Goal: Task Accomplishment & Management: Manage account settings

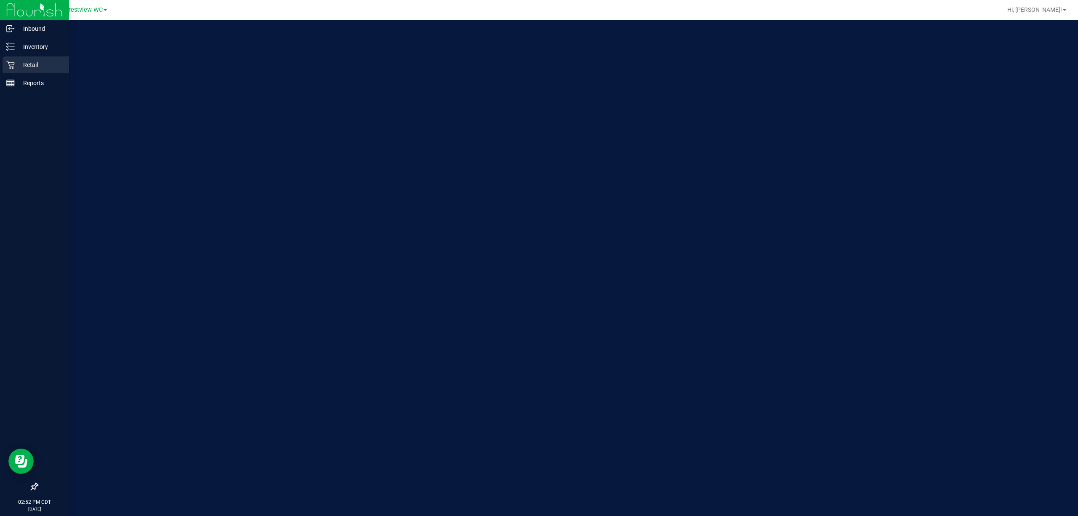
click at [3, 68] on div "Retail" at bounding box center [36, 64] width 67 height 17
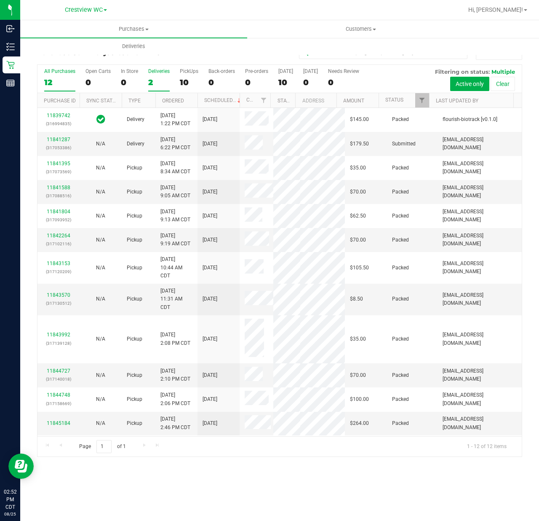
click at [148, 75] on label "Deliveries 2" at bounding box center [158, 79] width 21 height 23
click at [0, 0] on input "Deliveries 2" at bounding box center [0, 0] width 0 height 0
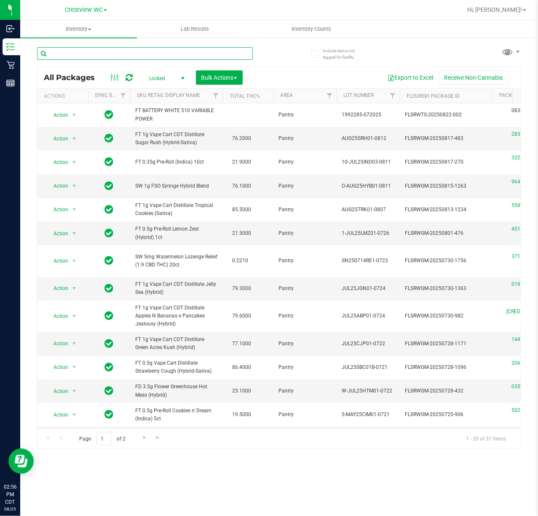
click at [76, 56] on input "text" at bounding box center [145, 53] width 216 height 13
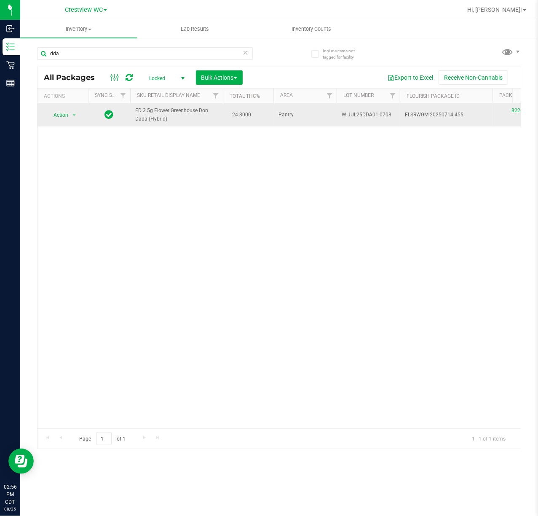
click at [170, 113] on span "FD 3.5g Flower Greenhouse Don Dada (Hybrid)" at bounding box center [176, 115] width 83 height 16
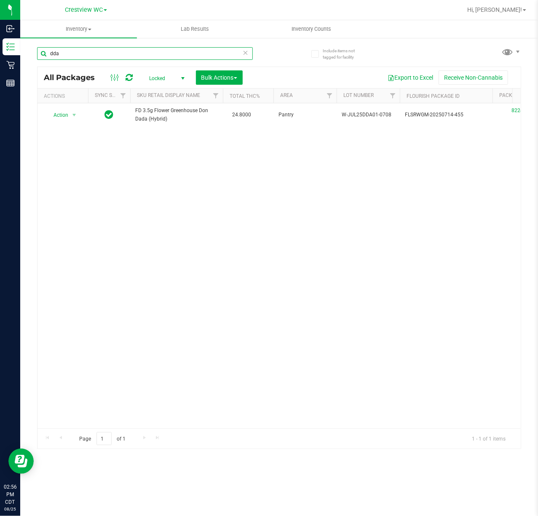
drag, startPoint x: 158, startPoint y: 53, endPoint x: -283, endPoint y: 37, distance: 440.9
click at [0, 37] on html "Inbound Inventory Retail Reports 02:56 PM CDT 08/25/2025 08/25 Crestview WC Hi,…" at bounding box center [269, 258] width 538 height 516
paste input "FT 1g Vape Cart Distillate Strawberry Cough (Hybrid-Sativa)"
type input "FT 1g Vape Cart Distillate Strawberry Cough (Hybrid-Sativa)"
drag, startPoint x: 59, startPoint y: 61, endPoint x: -118, endPoint y: 67, distance: 177.0
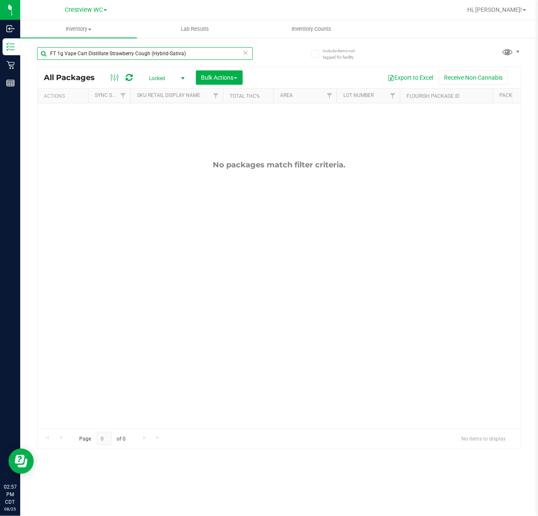
click at [0, 67] on html "Inbound Inventory Retail Reports 02:57 PM CDT 08/25/2025 08/25 Crestview WC Hi,…" at bounding box center [269, 258] width 538 height 516
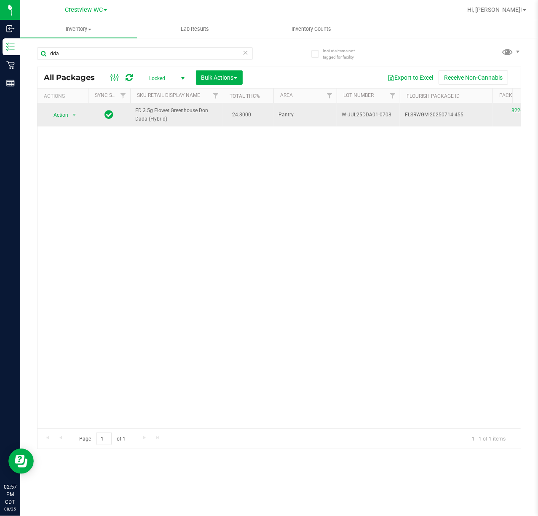
drag, startPoint x: 164, startPoint y: 118, endPoint x: 130, endPoint y: 113, distance: 34.6
copy tr "FD 3.5g Flower Greenhouse Don Dada (Hybrid)"
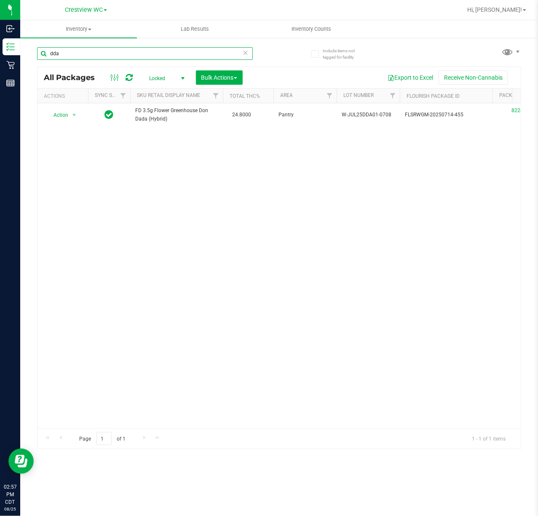
click at [127, 56] on input "dda" at bounding box center [145, 53] width 216 height 13
paste input "FD 3.5g Flower Greenhouse Don Dada (Hybrid)"
click at [183, 340] on div "Action Action Edit attributes Global inventory Locate package Package audit log…" at bounding box center [278, 265] width 483 height 325
click at [56, 53] on input "FD 3.5g Flower Greenhouse Don Dada (Hybrid)" at bounding box center [145, 53] width 216 height 13
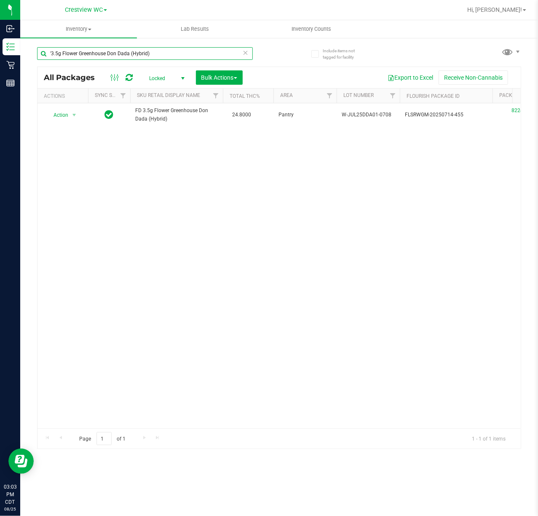
type input "3.5g Flower Greenhouse Don Dada (Hybrid)"
click at [245, 54] on icon at bounding box center [246, 52] width 6 height 10
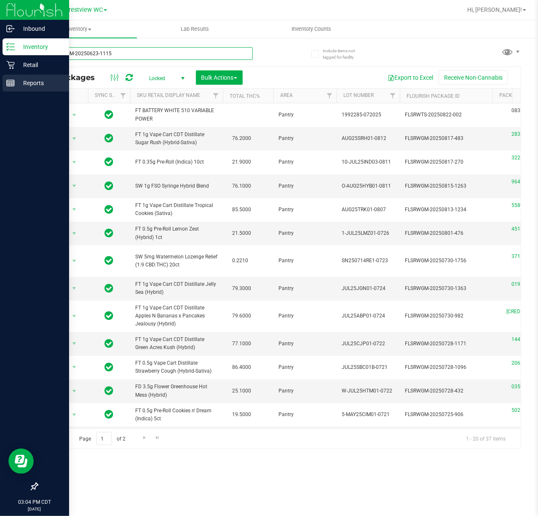
type input "FLSRWGM-20250623-1115"
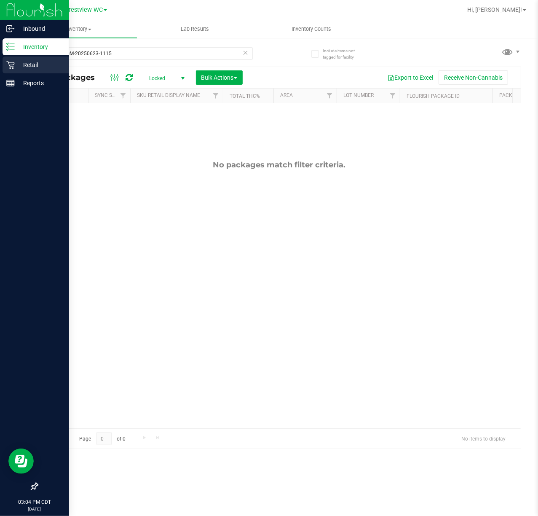
drag, startPoint x: 10, startPoint y: 88, endPoint x: 8, endPoint y: 69, distance: 19.5
click at [8, 69] on div "Retail" at bounding box center [36, 64] width 67 height 17
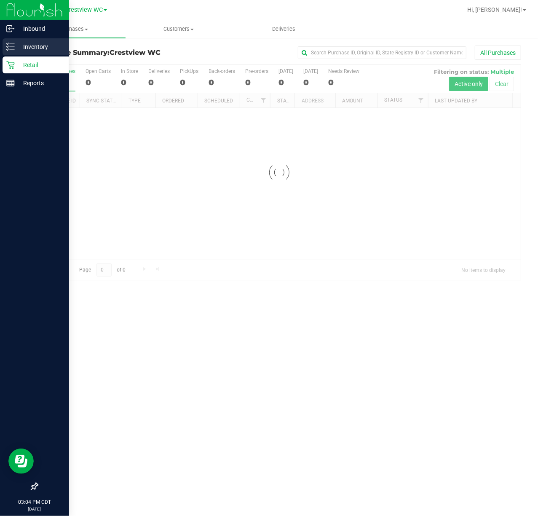
click at [24, 46] on p "Inventory" at bounding box center [40, 47] width 51 height 10
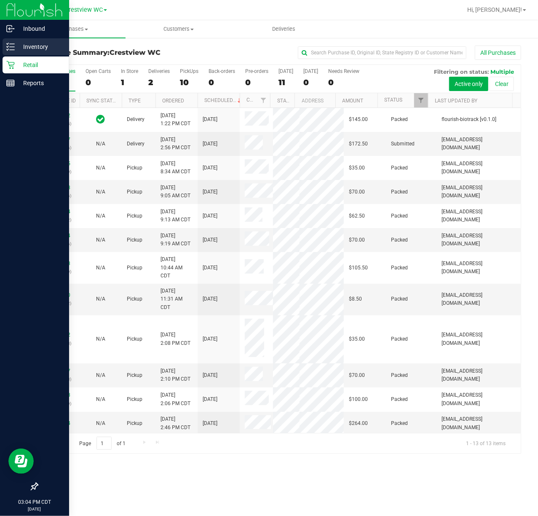
click at [15, 44] on p "Inventory" at bounding box center [40, 47] width 51 height 10
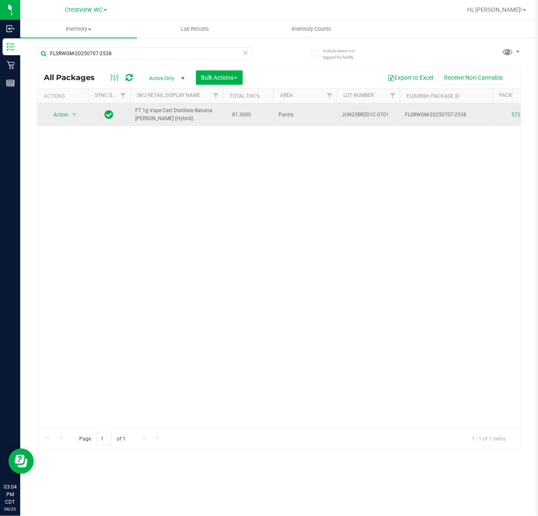
click at [73, 122] on td "Action Action Create package Edit attributes Global inventory Locate package Lo…" at bounding box center [62, 114] width 51 height 23
click at [73, 117] on span "select" at bounding box center [74, 114] width 7 height 7
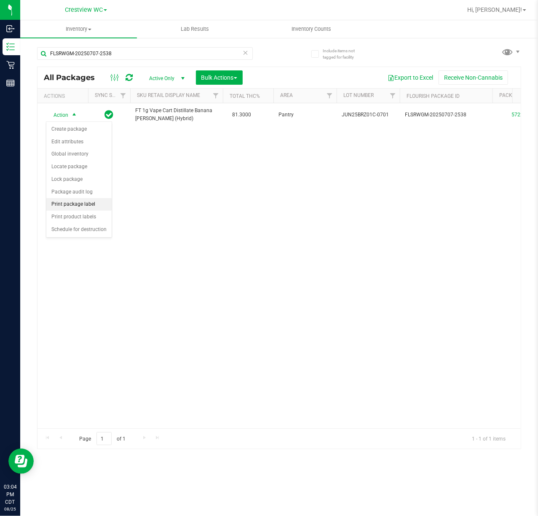
click at [78, 200] on li "Print package label" at bounding box center [78, 204] width 65 height 13
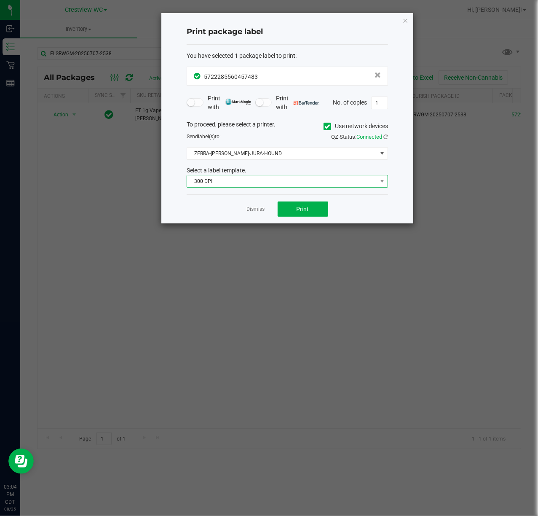
click at [262, 179] on span "300 DPI" at bounding box center [282, 181] width 190 height 12
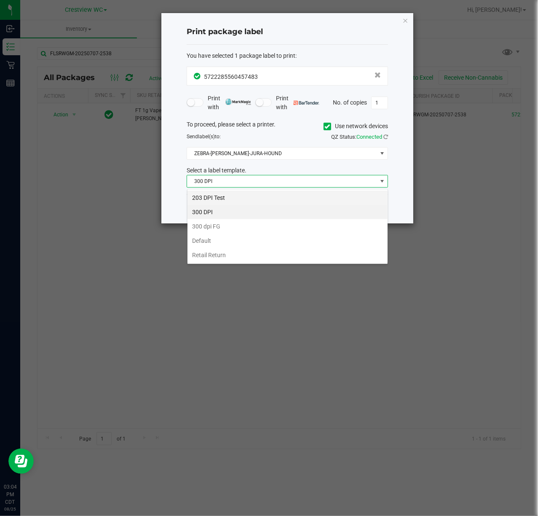
scroll to position [13, 201]
click at [227, 196] on li "203 DPI Test" at bounding box center [287, 197] width 200 height 14
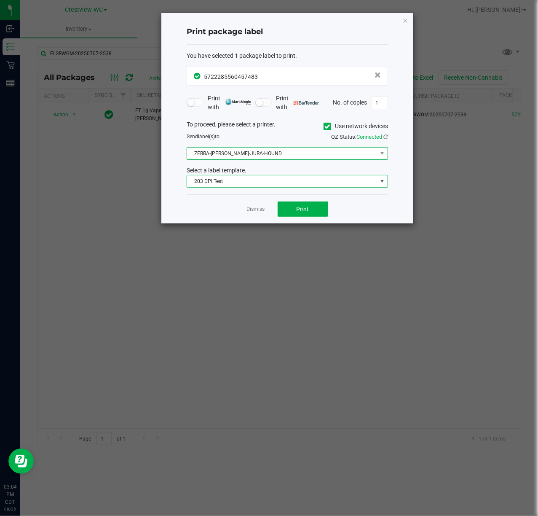
click at [236, 158] on span "ZEBRA-BRUNO-JURA-HOUND" at bounding box center [282, 153] width 190 height 12
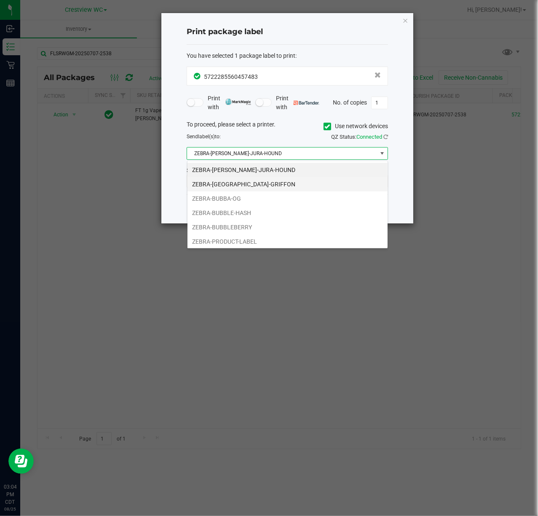
click at [232, 181] on li "ZEBRA-BRUSSELS-GRIFFON" at bounding box center [287, 184] width 200 height 14
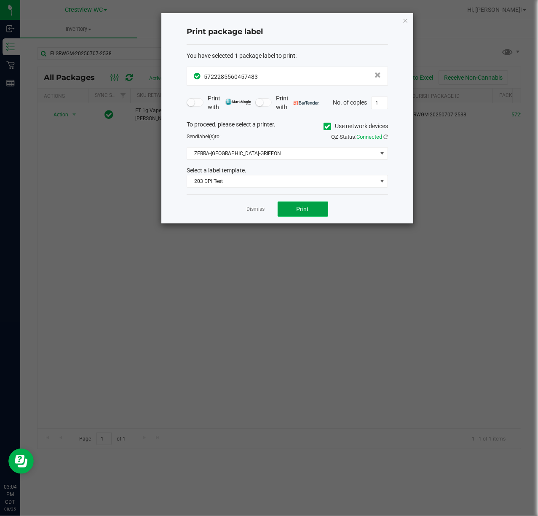
click at [304, 212] on span "Print" at bounding box center [303, 209] width 13 height 7
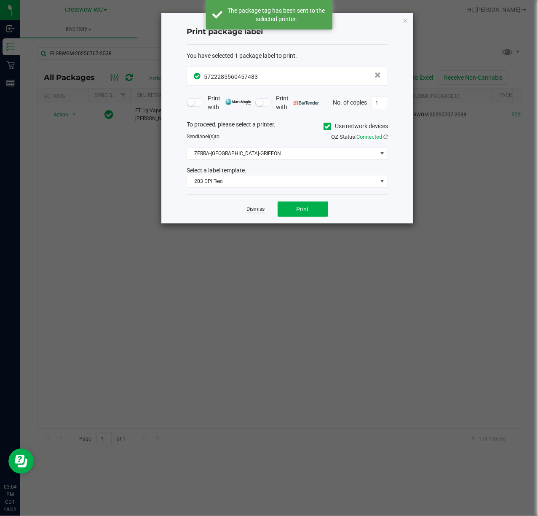
click at [256, 211] on link "Dismiss" at bounding box center [256, 209] width 18 height 7
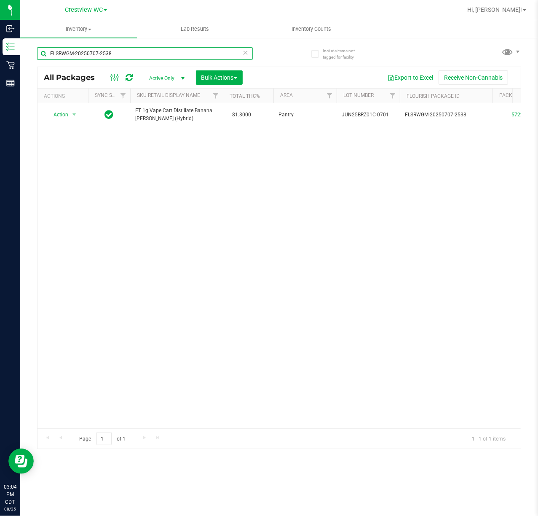
drag, startPoint x: 140, startPoint y: 55, endPoint x: -55, endPoint y: 63, distance: 195.6
click at [0, 63] on html "Inbound Inventory Retail Reports 03:04 PM CDT 08/25/2025 08/25 Crestview WC Hi,…" at bounding box center [269, 258] width 538 height 516
paste input "FLSRWGM-20250623-1115"
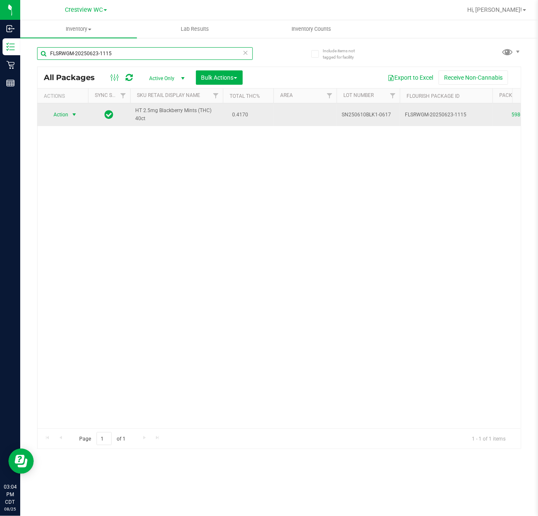
type input "FLSRWGM-20250623-1115"
click at [75, 115] on span "select" at bounding box center [74, 114] width 7 height 7
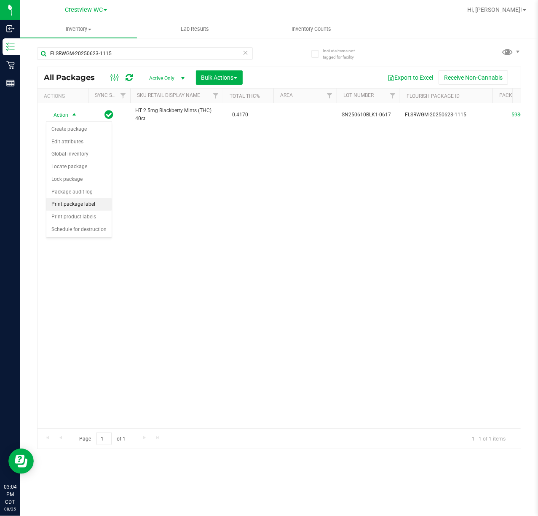
click at [77, 204] on li "Print package label" at bounding box center [78, 204] width 65 height 13
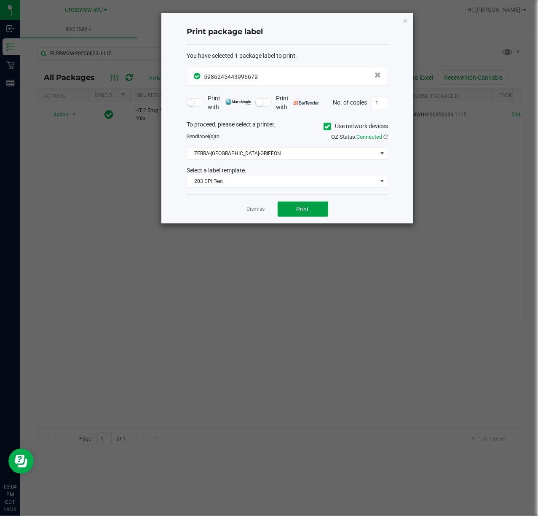
click at [292, 204] on button "Print" at bounding box center [303, 208] width 51 height 15
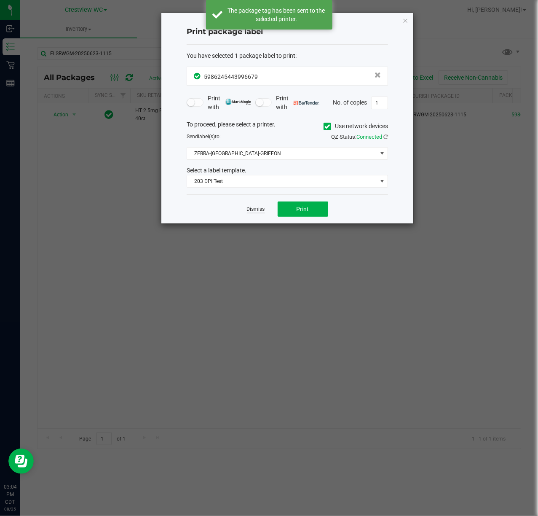
click at [258, 211] on link "Dismiss" at bounding box center [256, 209] width 18 height 7
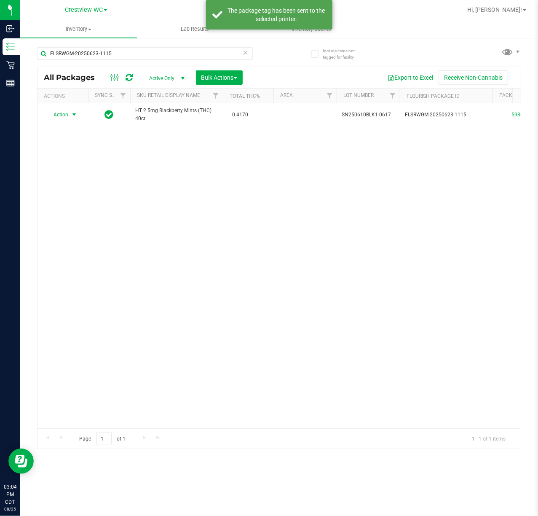
click at [243, 52] on icon at bounding box center [246, 52] width 6 height 10
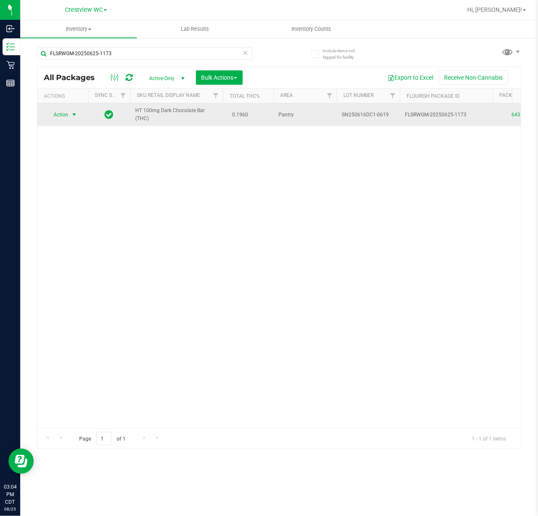
click at [63, 113] on span "Action" at bounding box center [57, 115] width 23 height 12
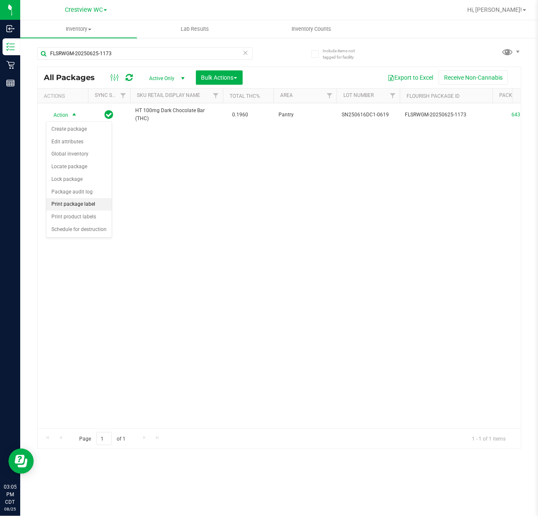
click at [75, 207] on li "Print package label" at bounding box center [78, 204] width 65 height 13
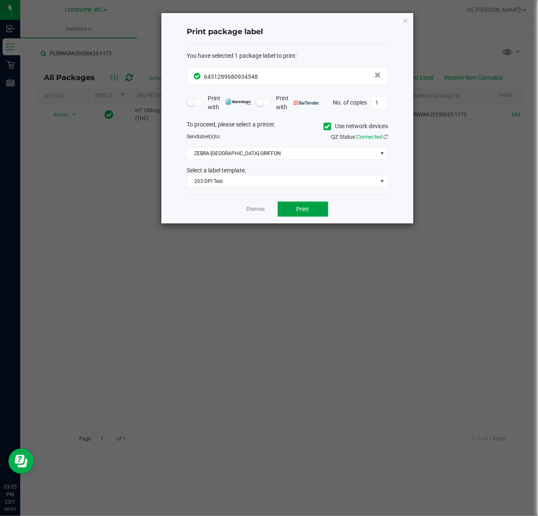
click at [282, 204] on button "Print" at bounding box center [303, 208] width 51 height 15
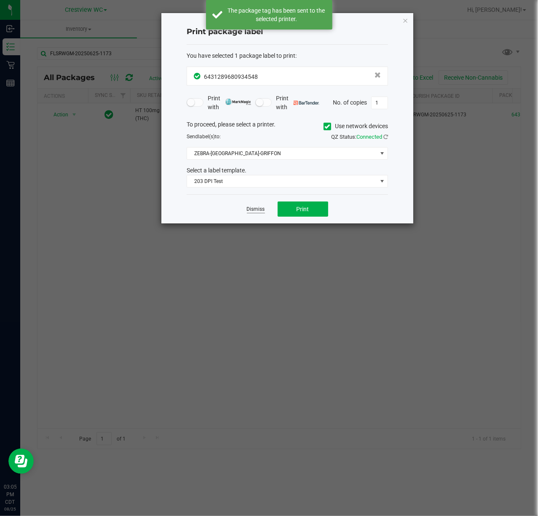
click at [254, 208] on link "Dismiss" at bounding box center [256, 209] width 18 height 7
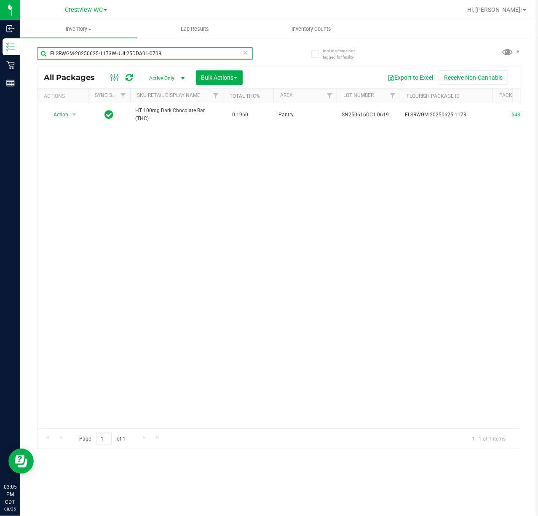
click at [111, 51] on input "FLSRWGM-20250625-1173W-JUL25DDA01-0708" at bounding box center [145, 53] width 216 height 13
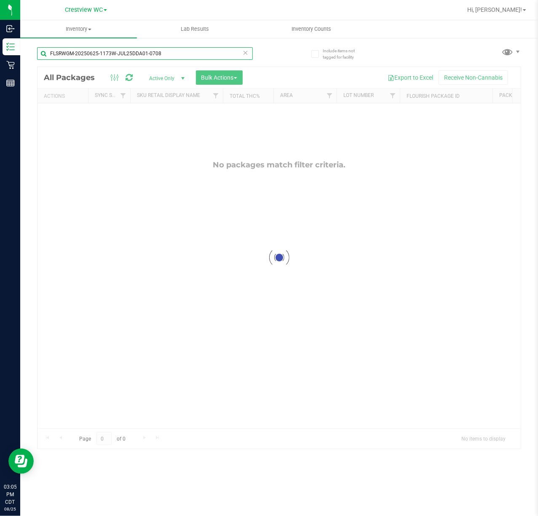
click at [111, 51] on input "FLSRWGM-20250625-1173W-JUL25DDA01-0708" at bounding box center [145, 53] width 216 height 13
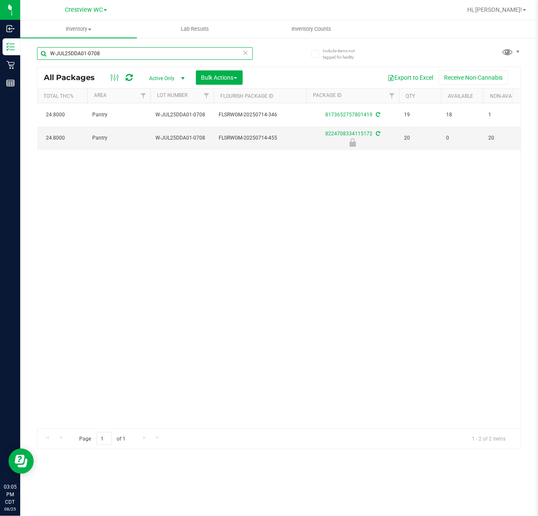
scroll to position [0, 195]
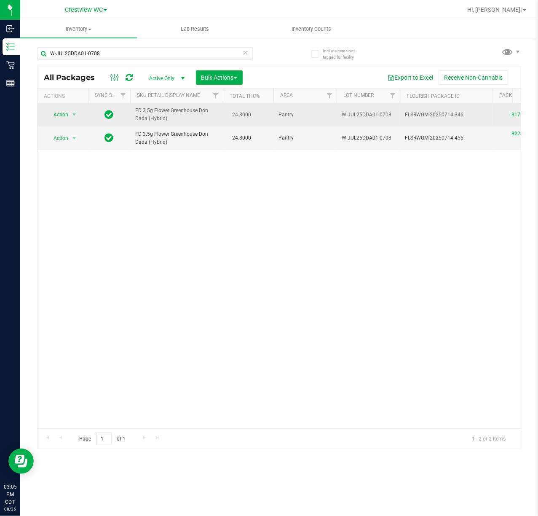
click at [58, 116] on span "Action" at bounding box center [57, 115] width 23 height 12
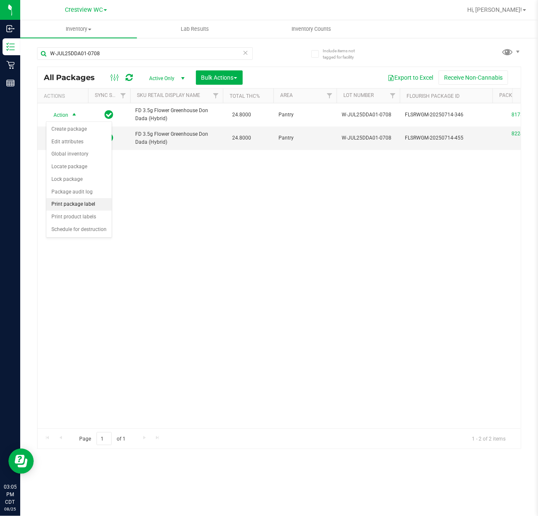
click at [87, 209] on li "Print package label" at bounding box center [78, 204] width 65 height 13
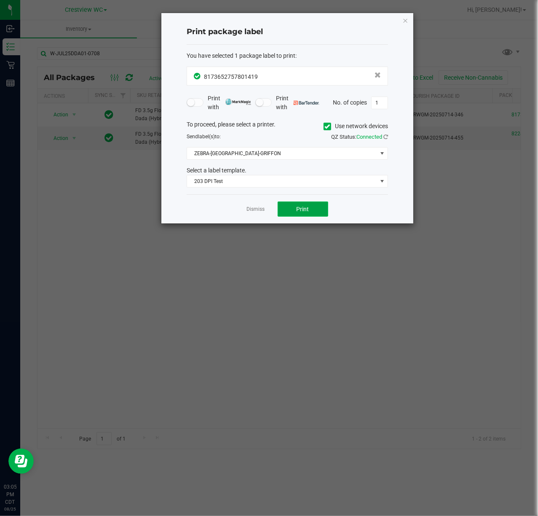
click at [297, 207] on span "Print" at bounding box center [303, 209] width 13 height 7
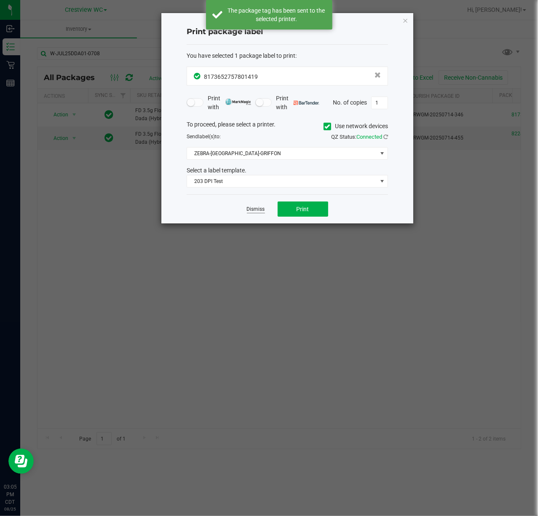
click at [262, 213] on link "Dismiss" at bounding box center [256, 209] width 18 height 7
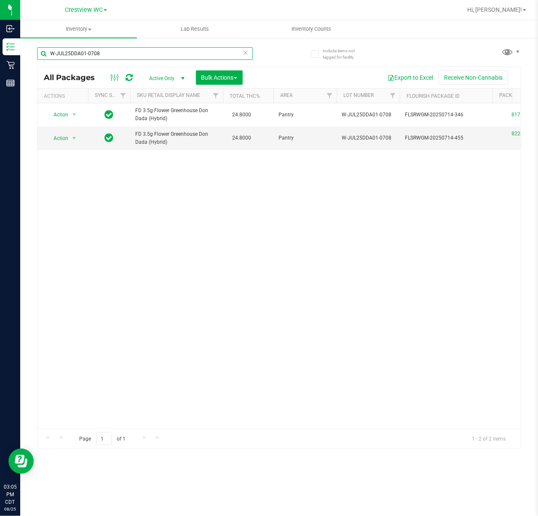
drag, startPoint x: 120, startPoint y: 53, endPoint x: -158, endPoint y: 54, distance: 278.4
click at [0, 54] on html "Inbound Inventory Retail Reports 03:05 PM CDT 08/25/2025 08/25 Crestview WC Hi,…" at bounding box center [269, 258] width 538 height 516
paste input "FLSRWGM-20250430-1977"
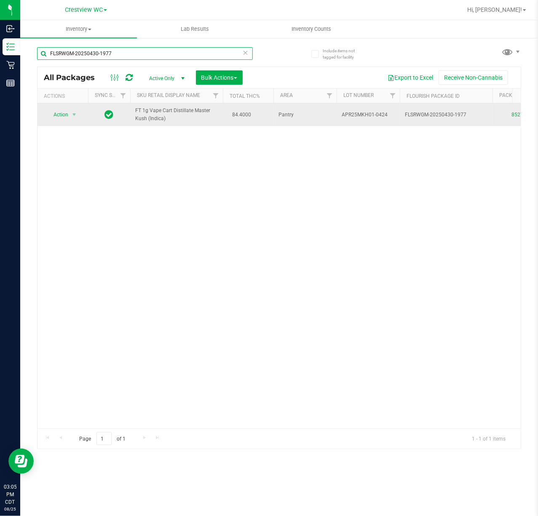
type input "FLSRWGM-20250430-1977"
drag, startPoint x: 39, startPoint y: 108, endPoint x: 59, endPoint y: 111, distance: 20.5
click at [46, 110] on td "Action Action Create package Edit attributes Global inventory Locate package Lo…" at bounding box center [62, 114] width 51 height 23
click at [59, 111] on span "Action" at bounding box center [57, 115] width 23 height 12
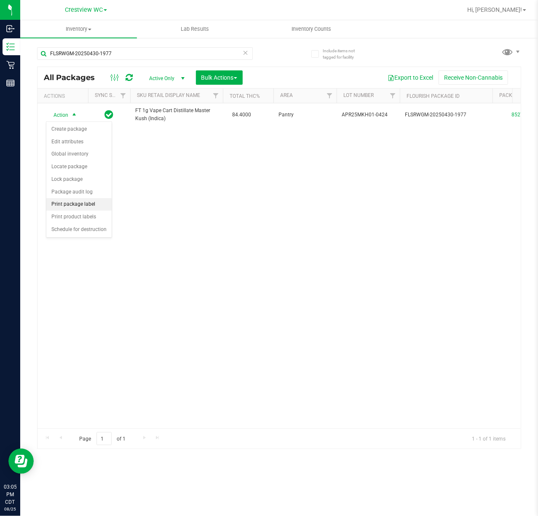
click at [83, 208] on li "Print package label" at bounding box center [78, 204] width 65 height 13
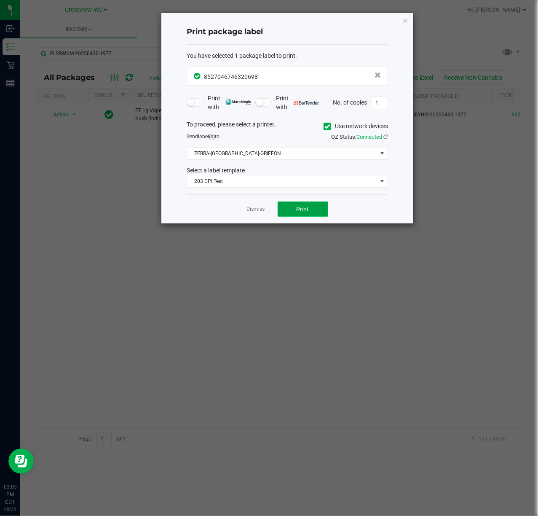
click at [304, 216] on button "Print" at bounding box center [303, 208] width 51 height 15
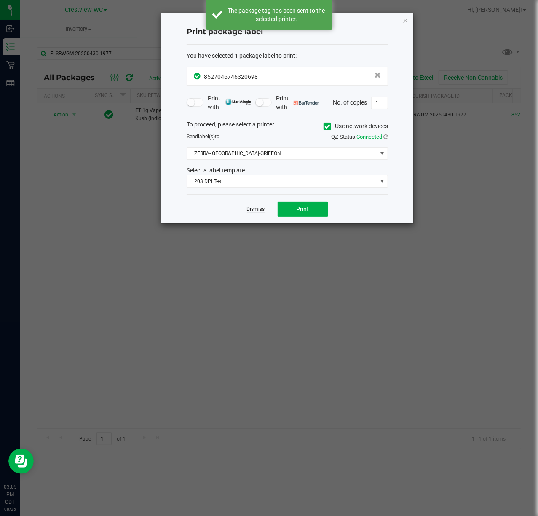
click at [263, 209] on link "Dismiss" at bounding box center [256, 209] width 18 height 7
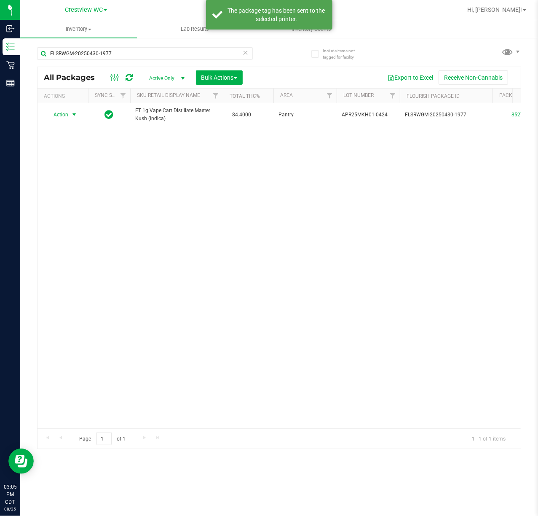
click at [245, 51] on icon at bounding box center [246, 52] width 6 height 10
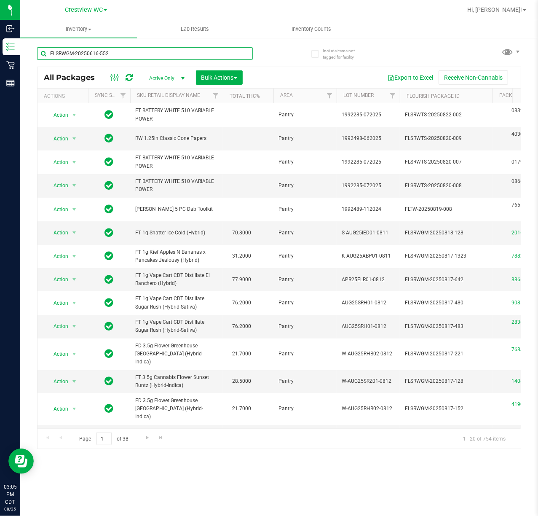
click at [54, 53] on input "FLSRWGM-20250616-552" at bounding box center [145, 53] width 216 height 13
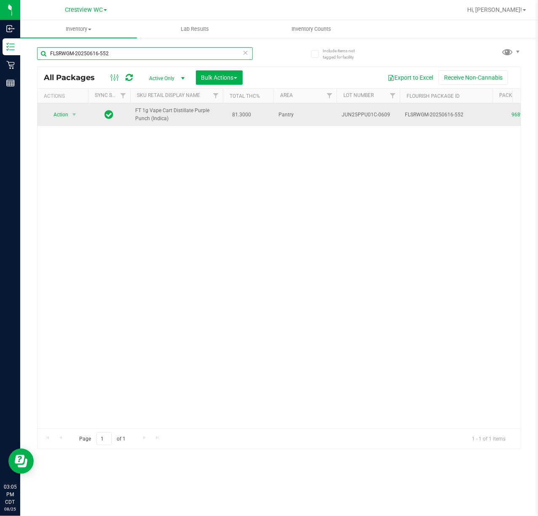
type input "FLSRWGM-20250616-552"
click at [66, 107] on td "Action Action Create package Edit attributes Global inventory Locate package Lo…" at bounding box center [62, 114] width 51 height 23
click at [63, 115] on span "Action" at bounding box center [57, 115] width 23 height 12
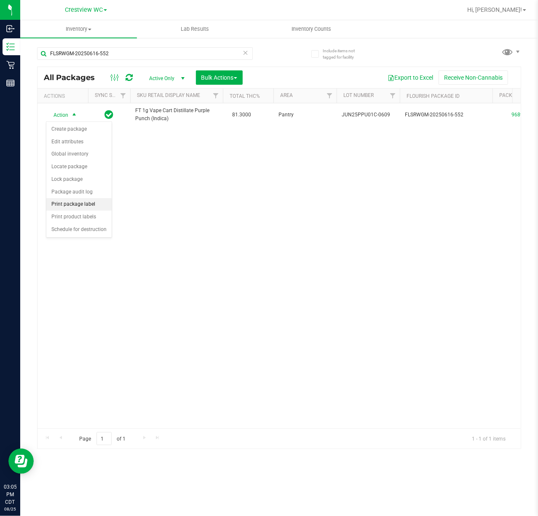
click at [82, 210] on li "Print package label" at bounding box center [78, 204] width 65 height 13
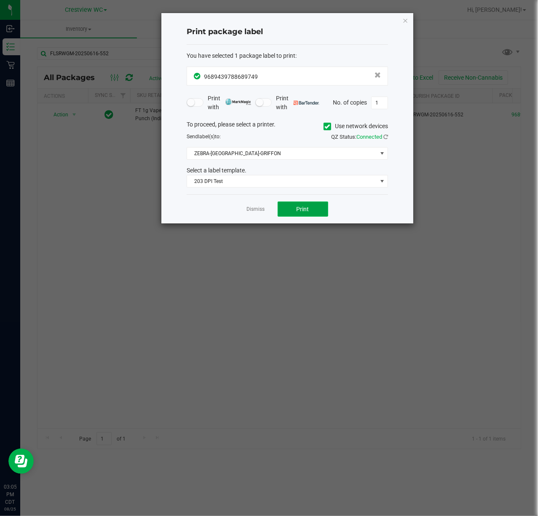
click at [304, 211] on span "Print" at bounding box center [303, 209] width 13 height 7
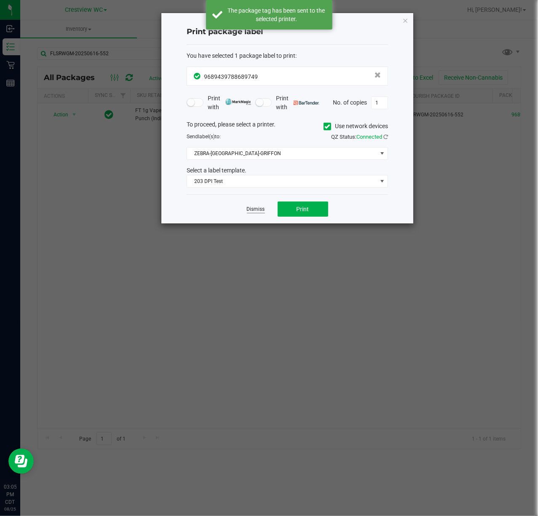
click at [248, 206] on link "Dismiss" at bounding box center [256, 209] width 18 height 7
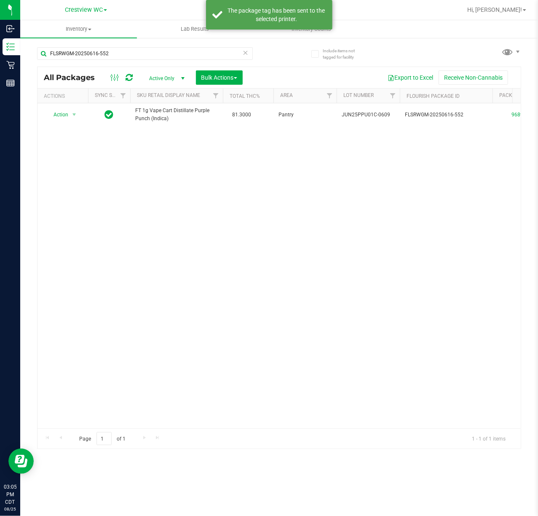
click at [243, 49] on icon at bounding box center [246, 52] width 6 height 10
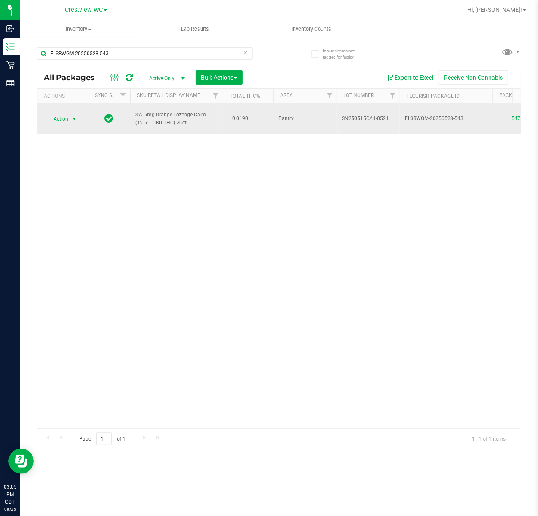
click at [61, 125] on span "Action" at bounding box center [57, 119] width 23 height 12
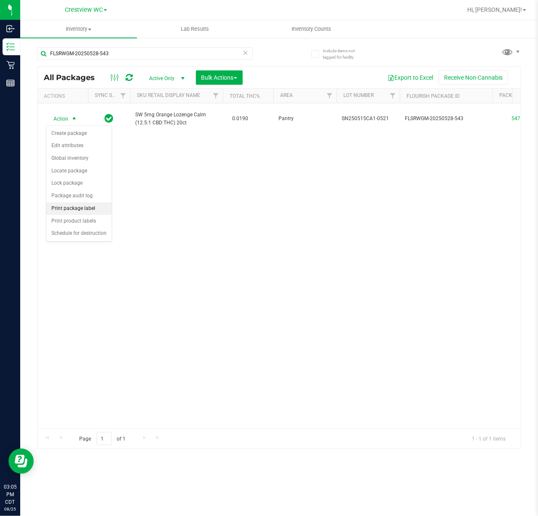
click at [68, 206] on li "Print package label" at bounding box center [78, 208] width 65 height 13
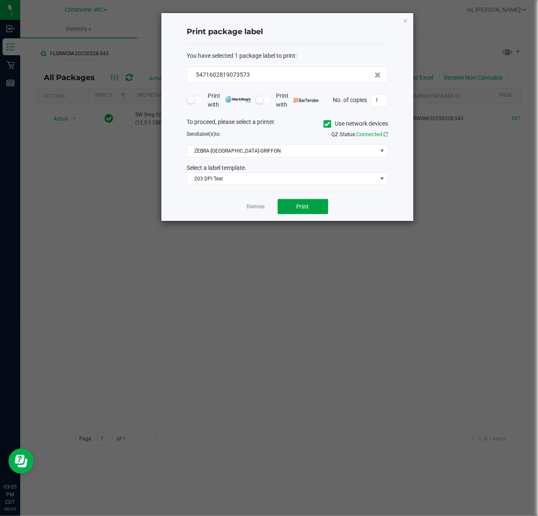
click at [303, 210] on span "Print" at bounding box center [303, 206] width 13 height 7
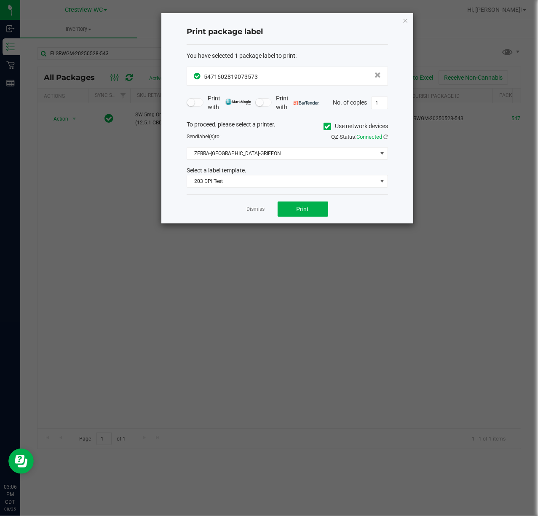
click at [255, 209] on link "Dismiss" at bounding box center [256, 209] width 18 height 7
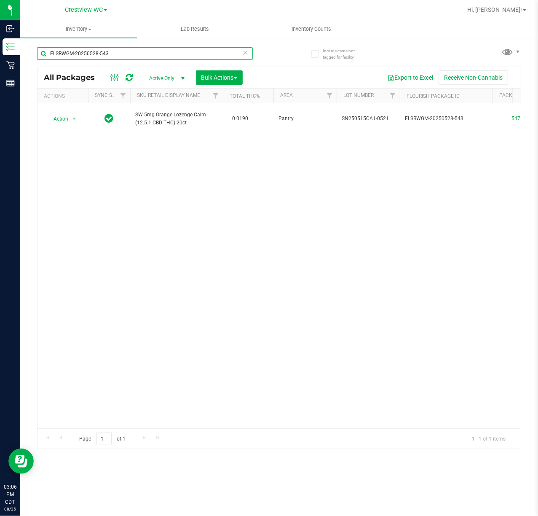
drag, startPoint x: 150, startPoint y: 54, endPoint x: -42, endPoint y: 83, distance: 194.2
click at [0, 83] on html "Inbound Inventory Retail Reports 03:06 PM CDT 08/25/2025 08/25 Crestview WC Hi,…" at bounding box center [269, 258] width 538 height 516
paste input "701-355"
click at [73, 123] on span "select" at bounding box center [74, 119] width 11 height 12
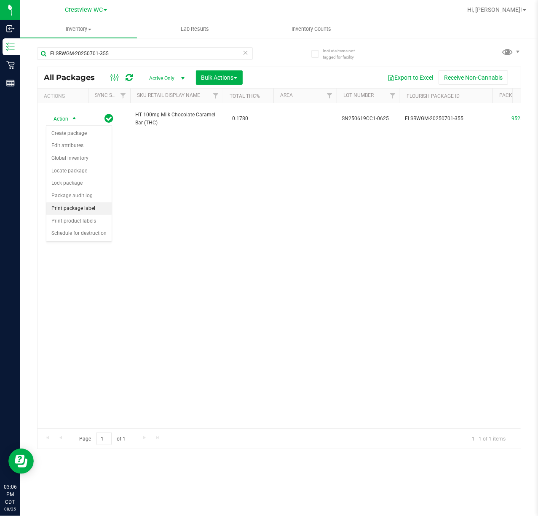
click at [80, 207] on li "Print package label" at bounding box center [78, 208] width 65 height 13
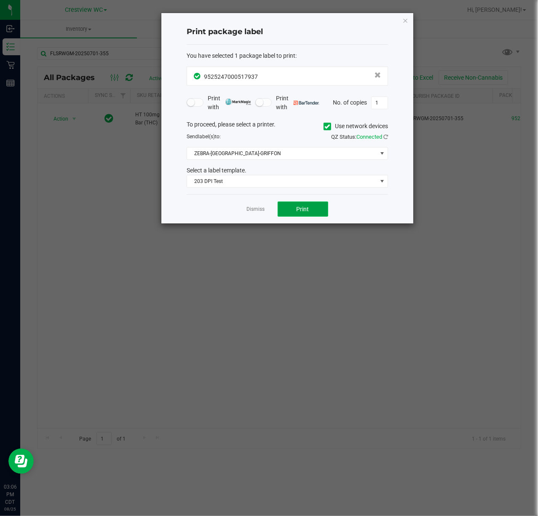
click at [321, 214] on button "Print" at bounding box center [303, 208] width 51 height 15
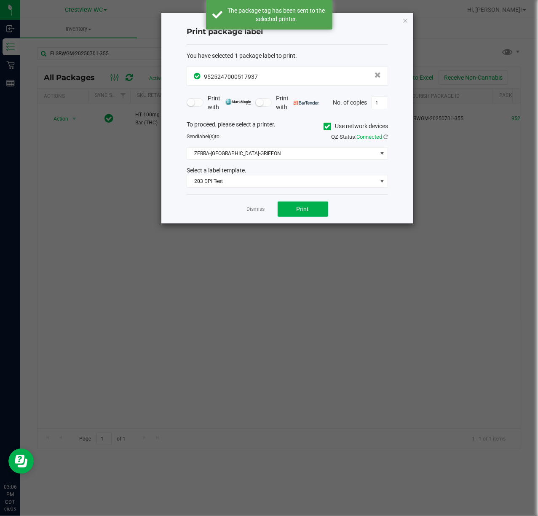
drag, startPoint x: 255, startPoint y: 214, endPoint x: 193, endPoint y: 159, distance: 82.7
click at [255, 212] on link "Dismiss" at bounding box center [256, 209] width 18 height 7
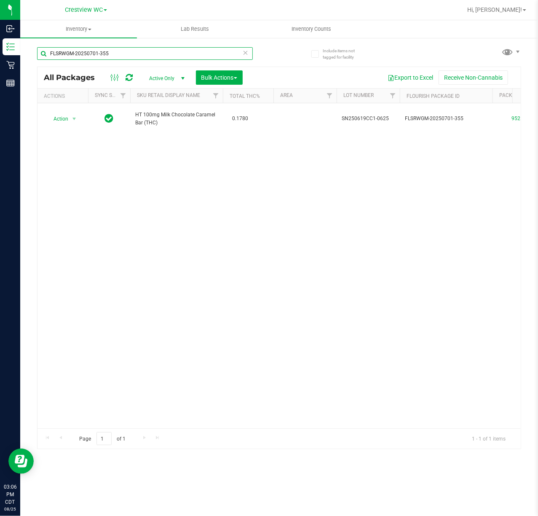
drag, startPoint x: 113, startPoint y: 58, endPoint x: -129, endPoint y: 64, distance: 242.3
click at [0, 64] on html "Inbound Inventory Retail Reports 03:06 PM CDT 08/25/2025 08/25 Crestview WC Hi,…" at bounding box center [269, 258] width 538 height 516
paste input "625-48"
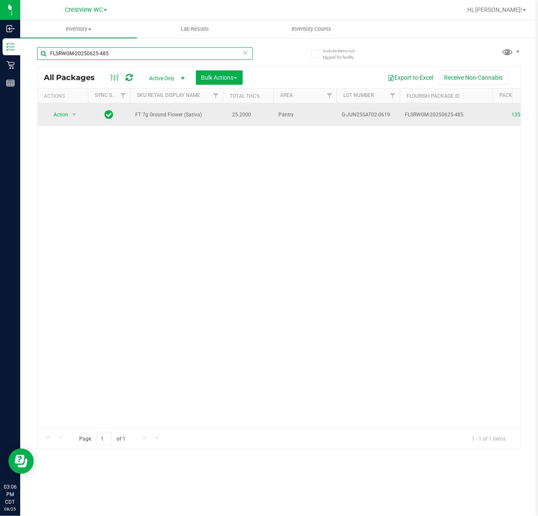
type input "FLSRWGM-20250625-485"
click at [68, 115] on span "Action" at bounding box center [57, 115] width 23 height 12
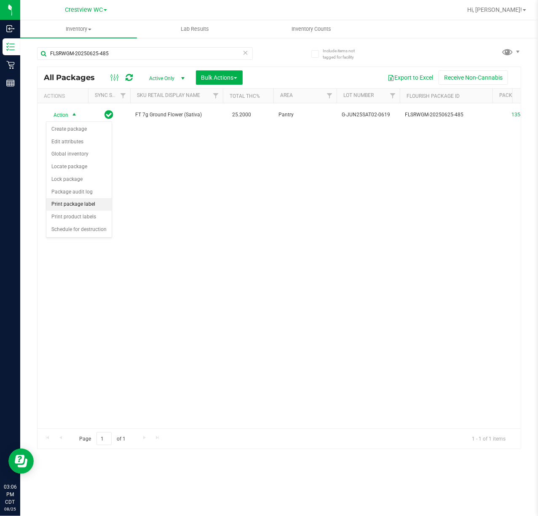
click at [81, 204] on li "Print package label" at bounding box center [78, 204] width 65 height 13
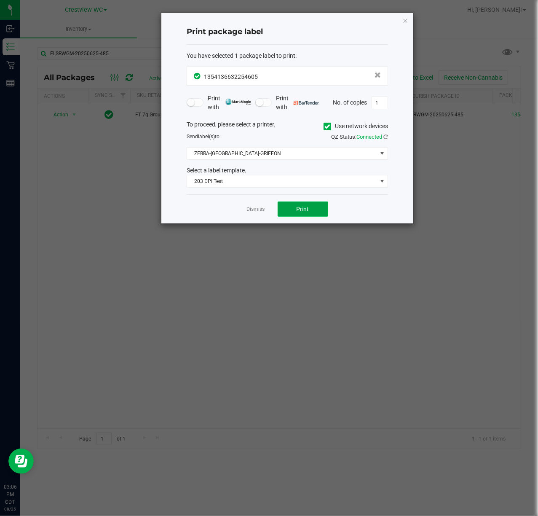
click at [317, 213] on button "Print" at bounding box center [303, 208] width 51 height 15
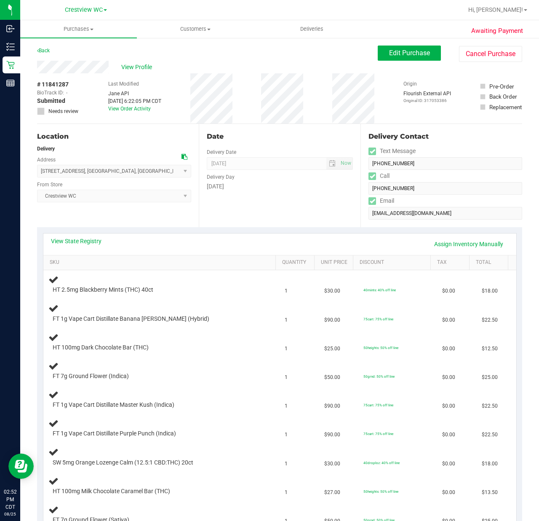
drag, startPoint x: 214, startPoint y: 228, endPoint x: 219, endPoint y: 228, distance: 4.7
click at [216, 228] on div "View State Registry Assign Inventory Manually SKU Quantity Unit Price Discount …" at bounding box center [279, 380] width 485 height 307
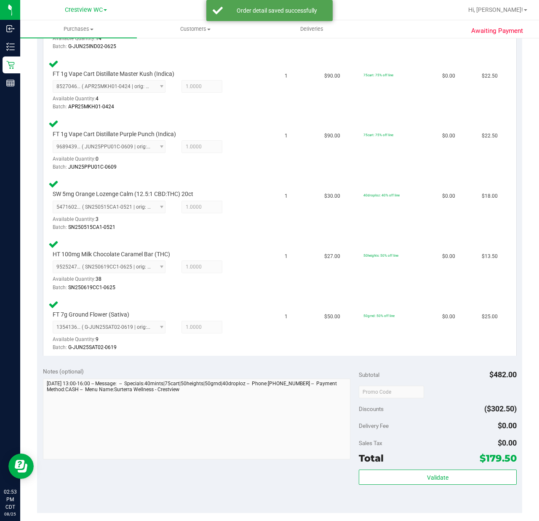
scroll to position [666, 0]
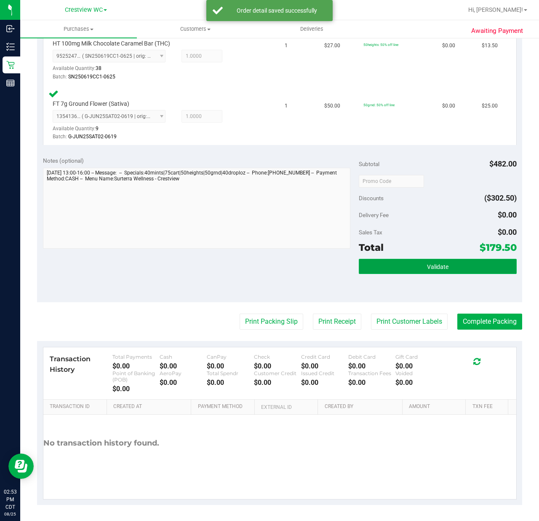
click at [436, 263] on span "Validate" at bounding box center [437, 266] width 21 height 7
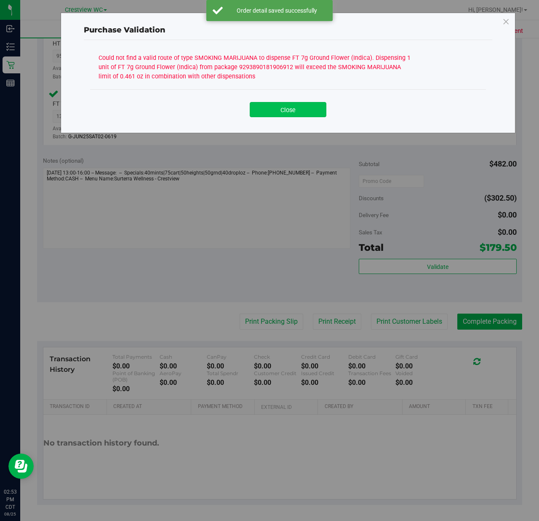
click at [285, 110] on button "Close" at bounding box center [288, 109] width 77 height 15
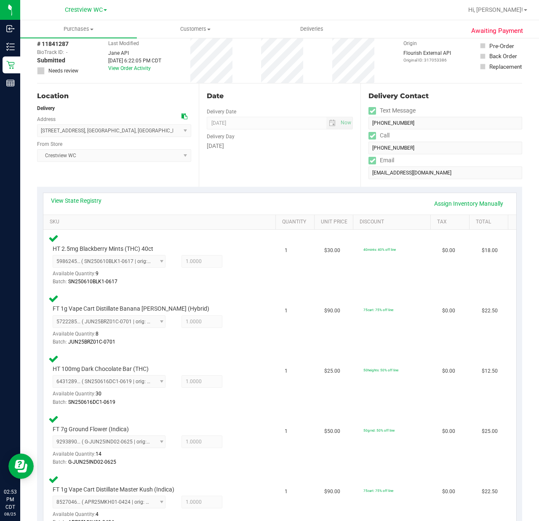
scroll to position [0, 0]
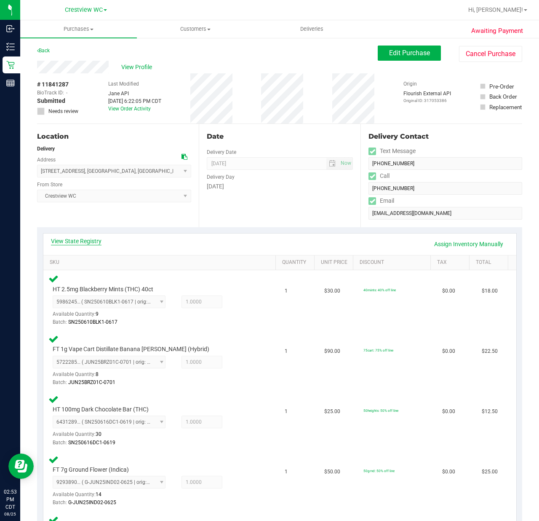
click at [63, 238] on link "View State Registry" at bounding box center [76, 241] width 51 height 8
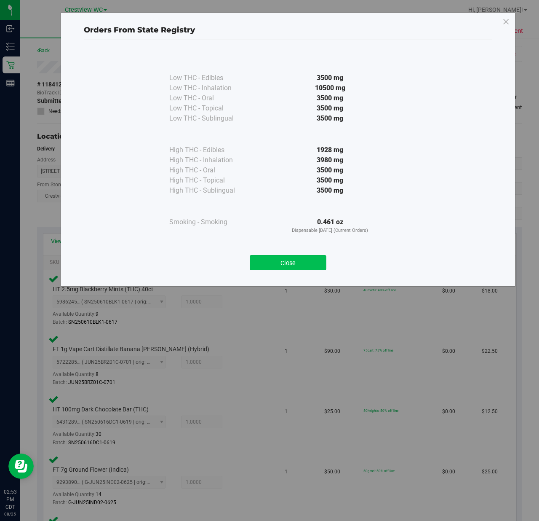
click at [273, 262] on button "Close" at bounding box center [288, 262] width 77 height 15
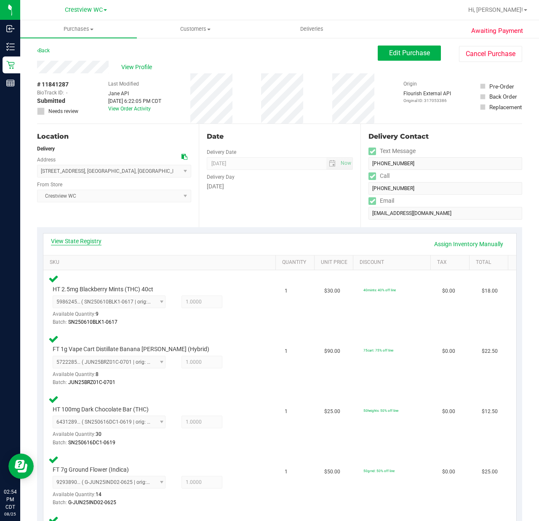
click at [99, 243] on link "View State Registry" at bounding box center [76, 241] width 51 height 8
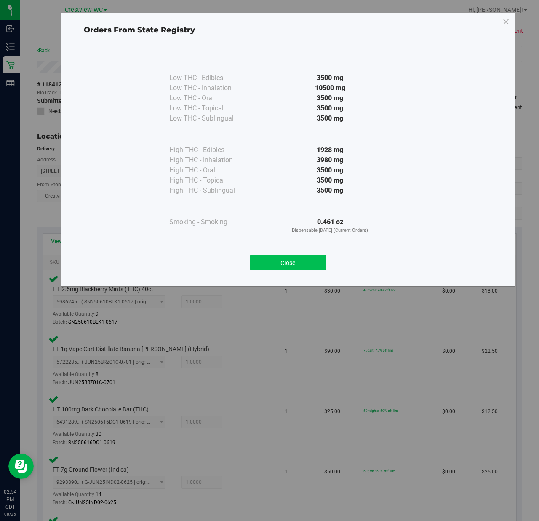
click at [291, 268] on button "Close" at bounding box center [288, 262] width 77 height 15
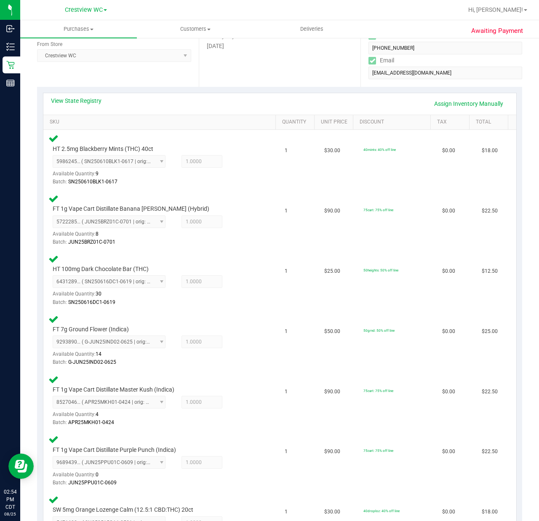
scroll to position [112, 0]
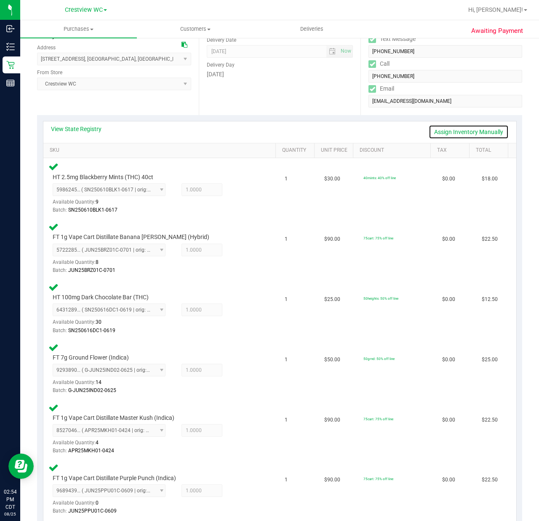
click at [446, 134] on link "Assign Inventory Manually" at bounding box center [469, 132] width 80 height 14
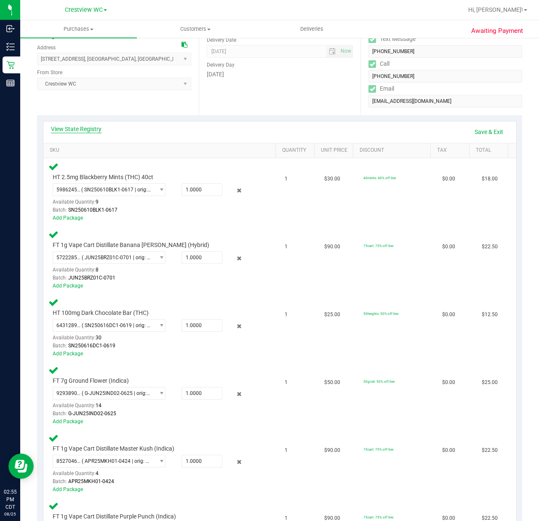
click at [81, 131] on link "View State Registry" at bounding box center [76, 129] width 51 height 8
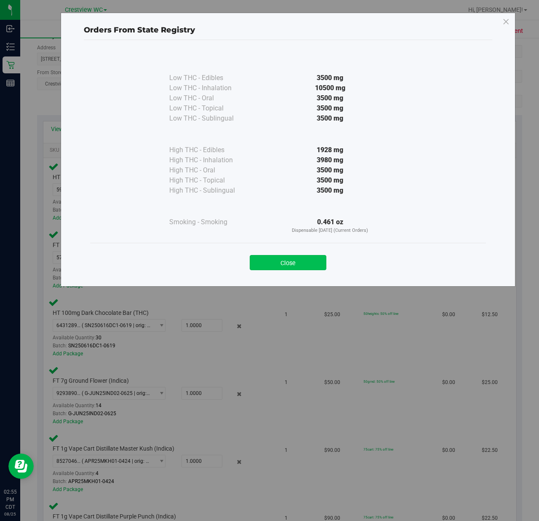
click at [308, 260] on button "Close" at bounding box center [288, 262] width 77 height 15
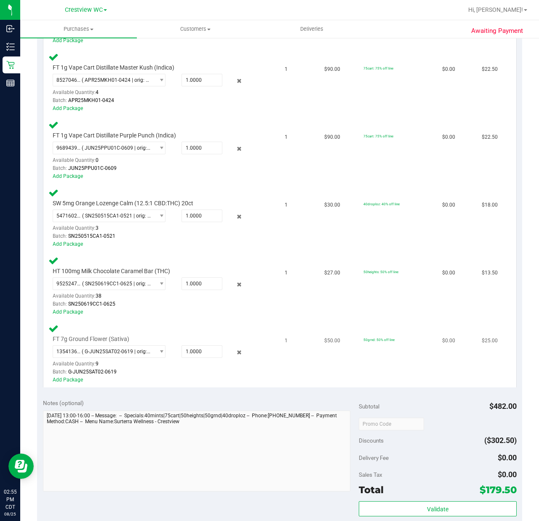
scroll to position [505, 0]
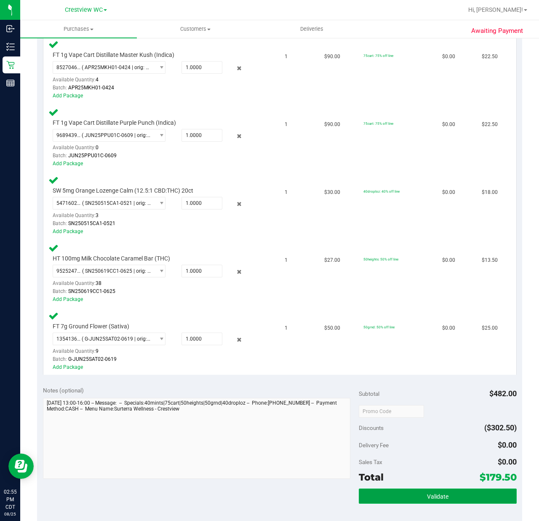
click at [447, 495] on button "Validate" at bounding box center [438, 495] width 158 height 15
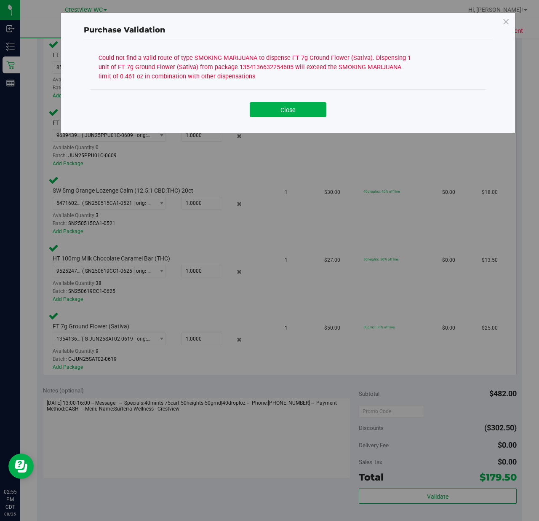
click at [289, 95] on div "Close" at bounding box center [288, 106] width 396 height 34
click at [283, 104] on button "Close" at bounding box center [288, 109] width 77 height 15
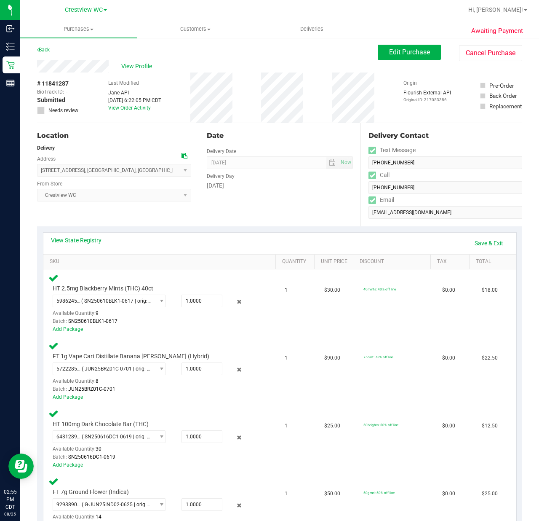
scroll to position [0, 0]
click at [479, 249] on link "Save & Exit" at bounding box center [489, 244] width 40 height 14
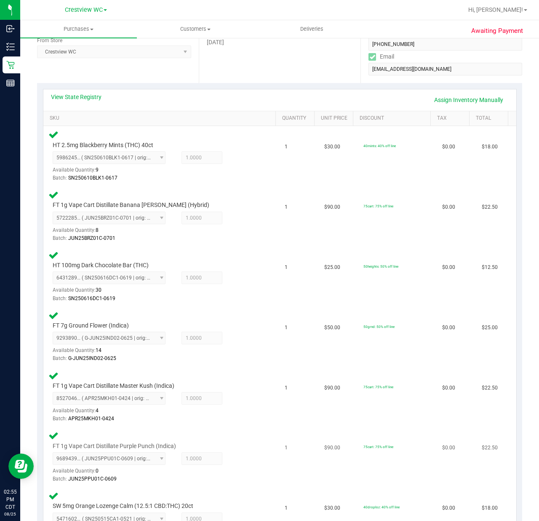
scroll to position [172, 0]
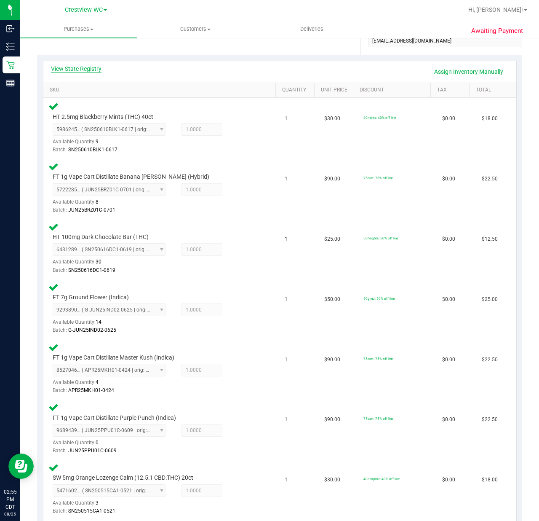
click at [90, 72] on link "View State Registry" at bounding box center [76, 68] width 51 height 8
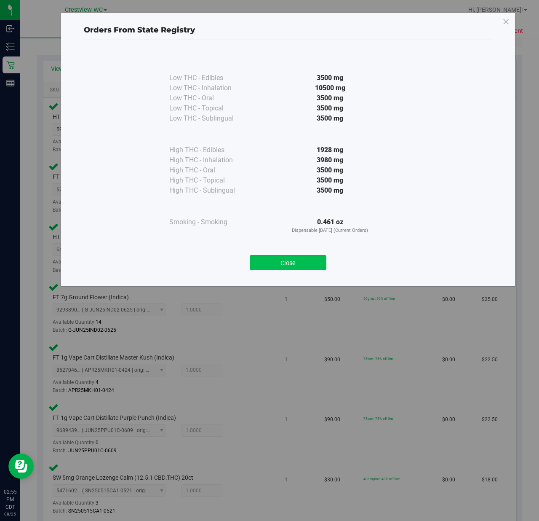
click at [302, 265] on button "Close" at bounding box center [288, 262] width 77 height 15
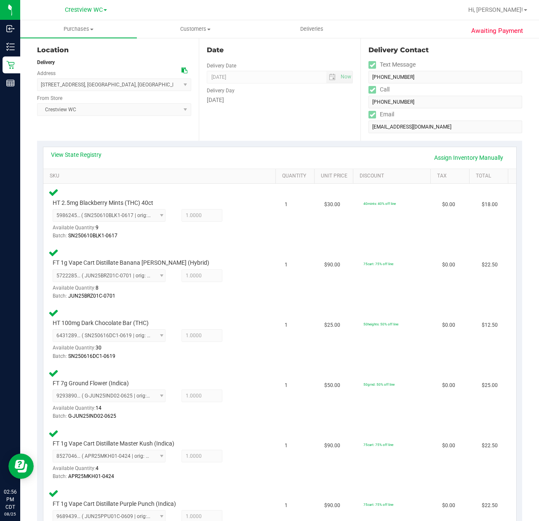
scroll to position [66, 0]
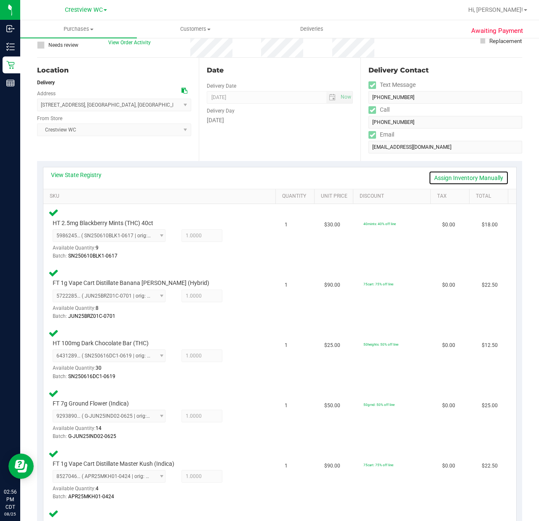
click at [431, 182] on link "Assign Inventory Manually" at bounding box center [469, 178] width 80 height 14
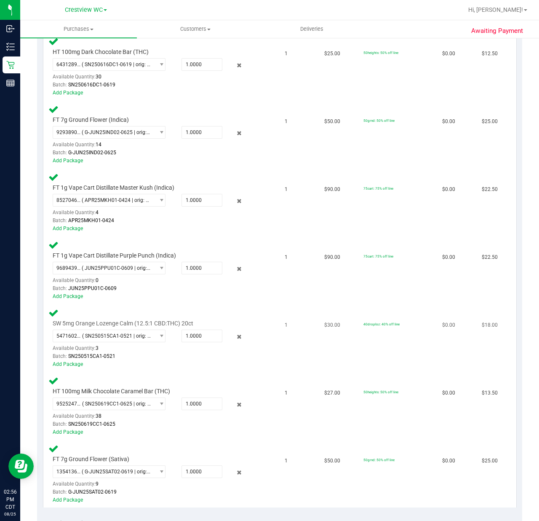
scroll to position [347, 0]
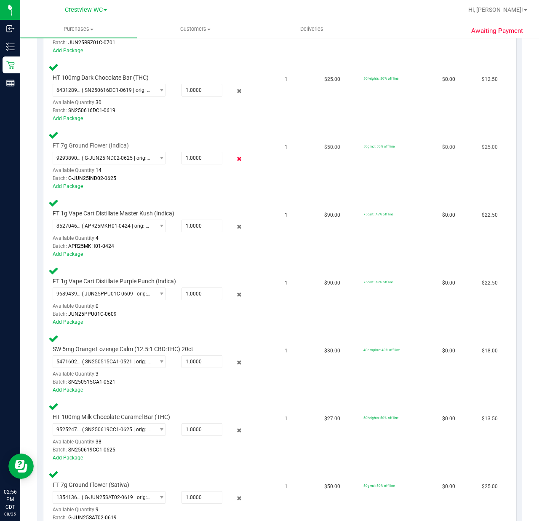
click at [235, 158] on icon at bounding box center [239, 159] width 9 height 10
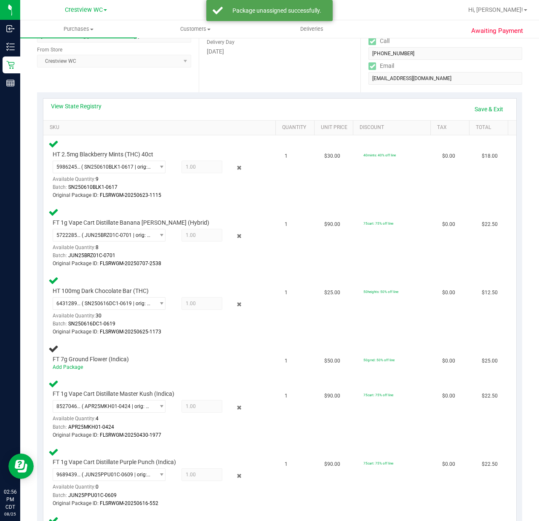
scroll to position [66, 0]
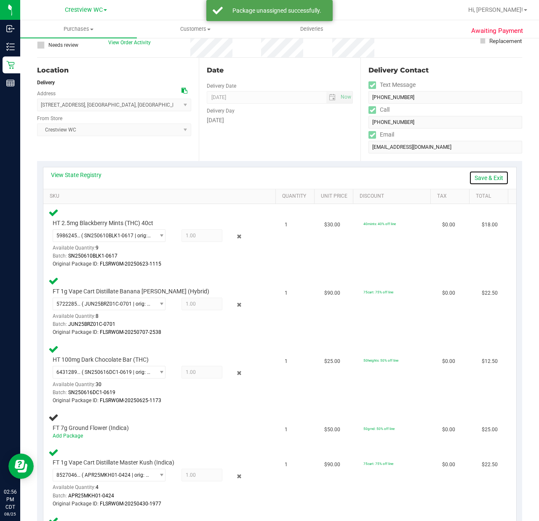
click at [476, 176] on link "Save & Exit" at bounding box center [489, 178] width 40 height 14
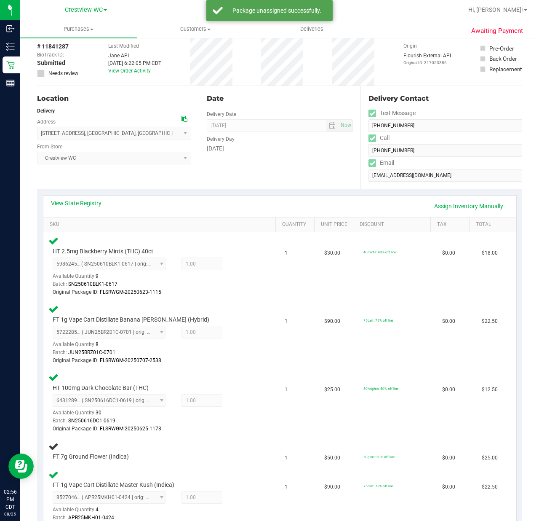
scroll to position [0, 0]
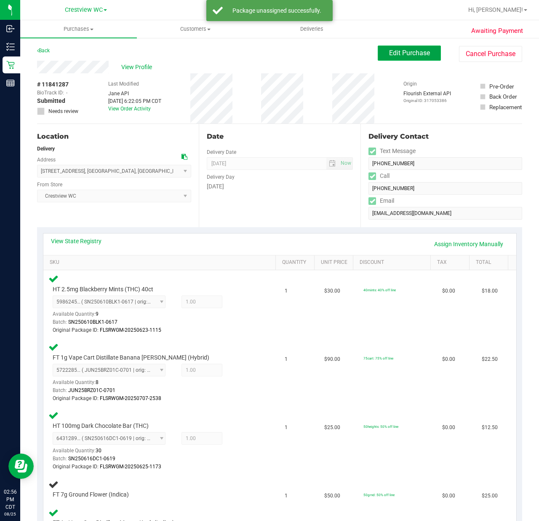
click at [407, 56] on span "Edit Purchase" at bounding box center [409, 53] width 41 height 8
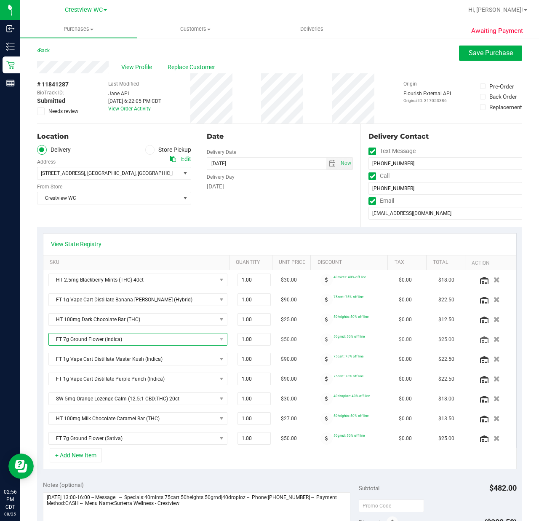
click at [120, 340] on span "FT 7g Ground Flower (Indica)" at bounding box center [133, 339] width 168 height 12
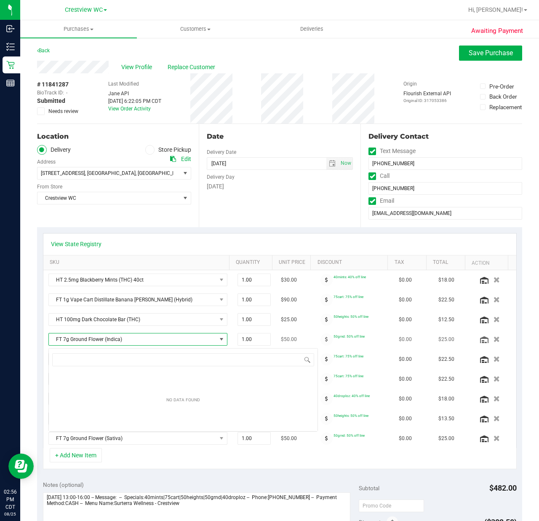
scroll to position [13, 172]
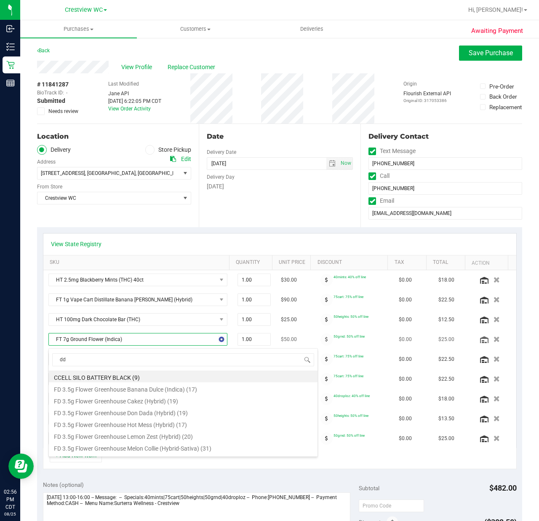
type input "dda"
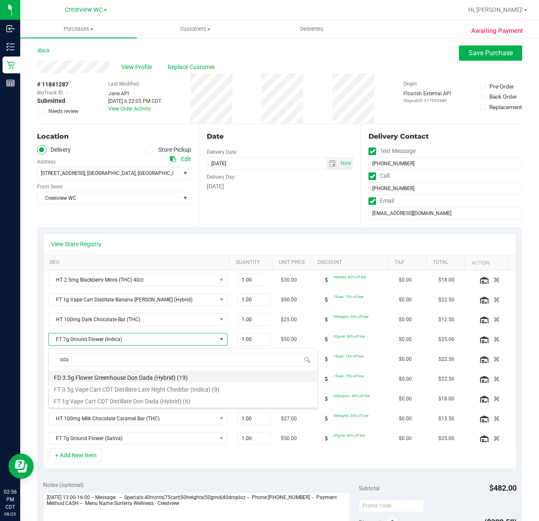
click at [124, 376] on li "FD 3.5g Flower Greenhouse Don Dada (Hybrid) (19)" at bounding box center [183, 376] width 269 height 12
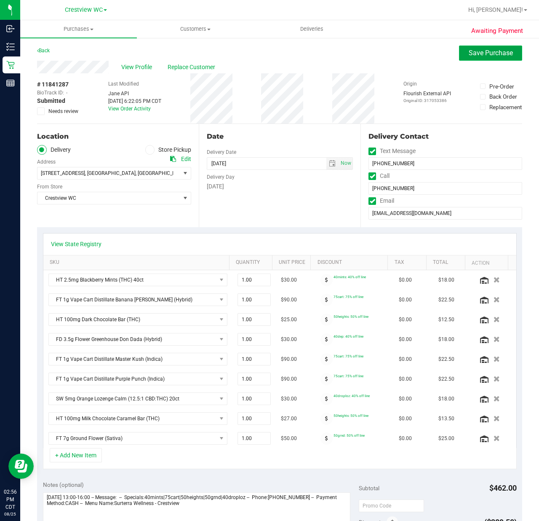
click at [479, 56] on span "Save Purchase" at bounding box center [491, 53] width 44 height 8
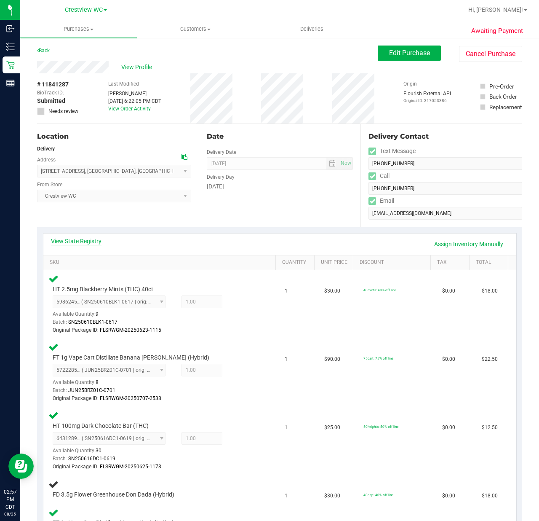
click at [80, 243] on link "View State Registry" at bounding box center [76, 241] width 51 height 8
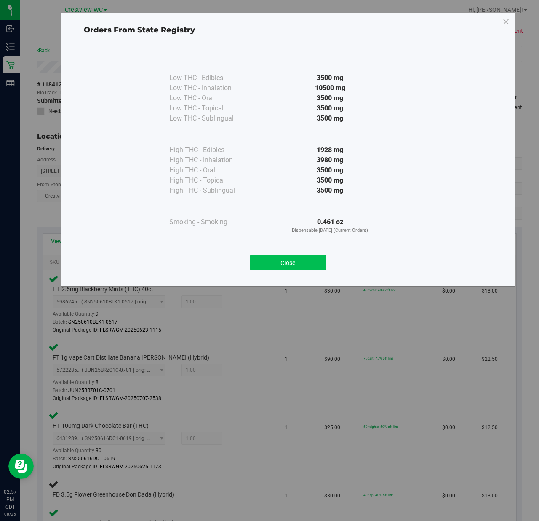
click at [272, 270] on button "Close" at bounding box center [288, 262] width 77 height 15
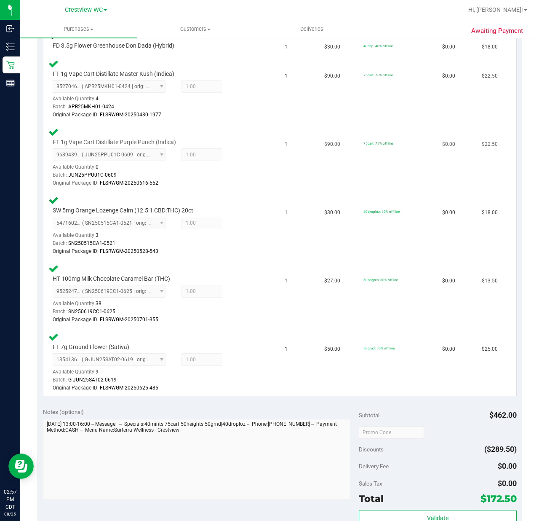
scroll to position [449, 0]
click at [250, 257] on td "SW 5mg Orange Lozenge Calm (12.5:1 CBD:THC) 20ct 5471602819073573 ( SN250515CA1…" at bounding box center [161, 225] width 237 height 68
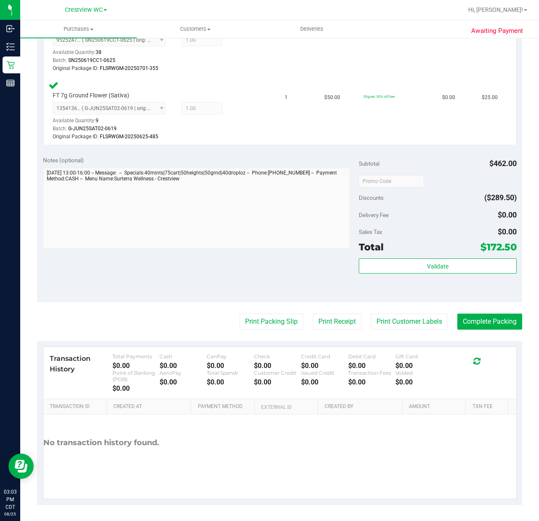
scroll to position [732, 0]
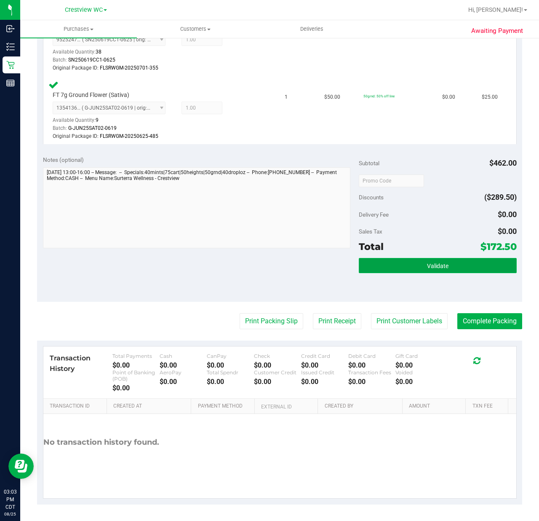
click at [381, 258] on button "Validate" at bounding box center [438, 265] width 158 height 15
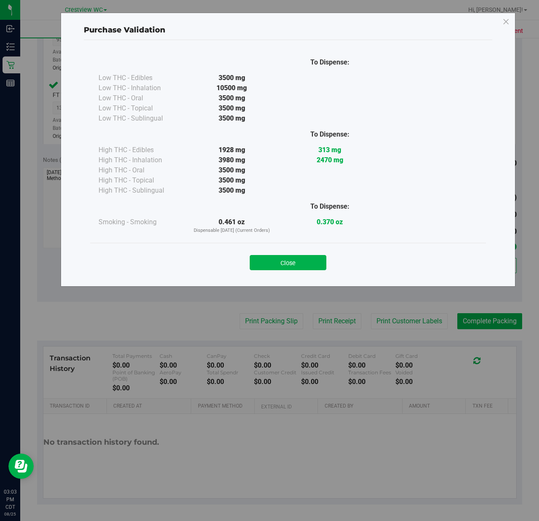
click at [305, 275] on div "Close" at bounding box center [288, 260] width 396 height 34
click at [313, 262] on button "Close" at bounding box center [288, 262] width 77 height 15
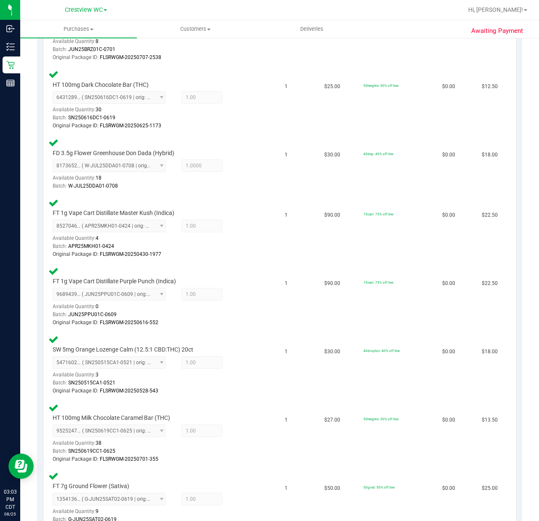
scroll to position [170, 0]
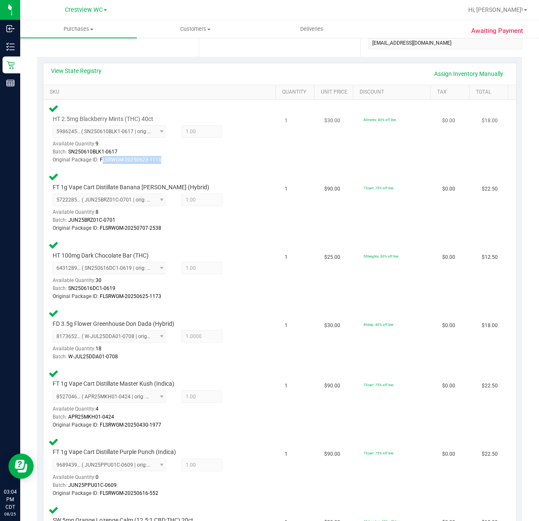
drag, startPoint x: 169, startPoint y: 159, endPoint x: 103, endPoint y: 159, distance: 66.5
click at [103, 159] on div "Original Package ID: FLSRWGM-20250623-1115" at bounding box center [155, 160] width 204 height 8
drag, startPoint x: 98, startPoint y: 160, endPoint x: 163, endPoint y: 162, distance: 64.5
click at [163, 162] on div "Original Package ID: FLSRWGM-20250623-1115" at bounding box center [155, 160] width 204 height 8
drag, startPoint x: 162, startPoint y: 227, endPoint x: 98, endPoint y: 230, distance: 63.6
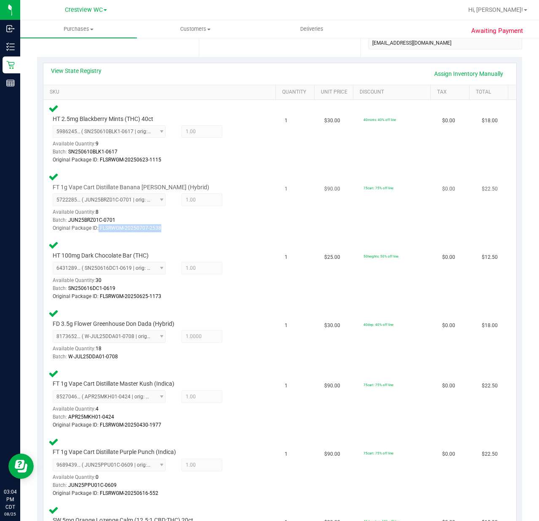
click at [98, 230] on div "Original Package ID: FLSRWGM-20250707-2538" at bounding box center [155, 228] width 204 height 8
drag, startPoint x: 163, startPoint y: 157, endPoint x: 100, endPoint y: 160, distance: 62.4
click at [100, 160] on div "Original Package ID: FLSRWGM-20250623-1115" at bounding box center [155, 160] width 204 height 8
copy span "FLSRWGM-20250623-1115"
drag, startPoint x: 165, startPoint y: 294, endPoint x: 100, endPoint y: 296, distance: 64.9
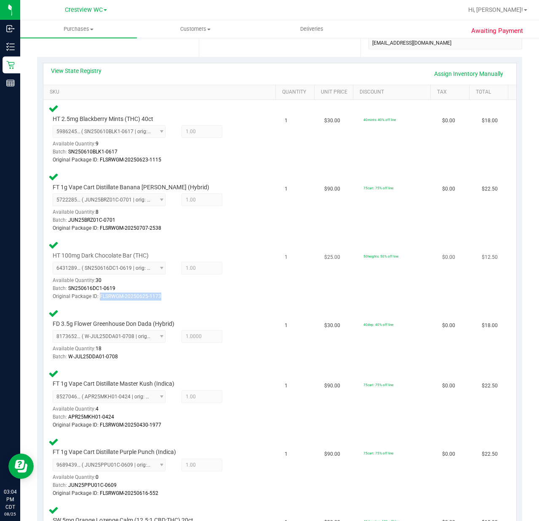
click at [100, 296] on div "Original Package ID: FLSRWGM-20250625-1173" at bounding box center [155, 296] width 204 height 8
drag, startPoint x: 120, startPoint y: 355, endPoint x: 69, endPoint y: 358, distance: 50.2
click at [69, 358] on div "Batch: W-JUL25DDA01-0708" at bounding box center [155, 357] width 204 height 8
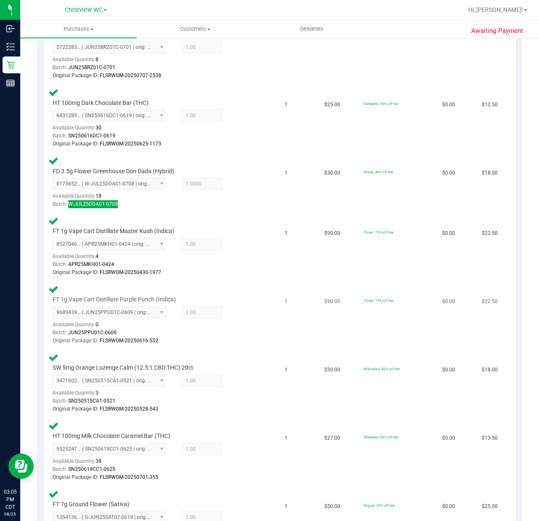
scroll to position [339, 0]
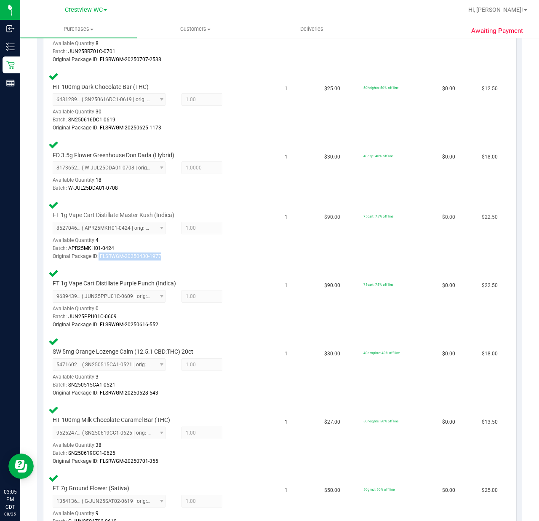
drag, startPoint x: 169, startPoint y: 253, endPoint x: 98, endPoint y: 257, distance: 70.8
click at [98, 257] on div "Original Package ID: FLSRWGM-20250430-1977" at bounding box center [155, 256] width 204 height 8
copy div "FLSRWGM-20250430-1977"
drag, startPoint x: 159, startPoint y: 321, endPoint x: 98, endPoint y: 323, distance: 61.6
click at [98, 323] on div "Original Package ID: FLSRWGM-20250616-552" at bounding box center [155, 325] width 204 height 8
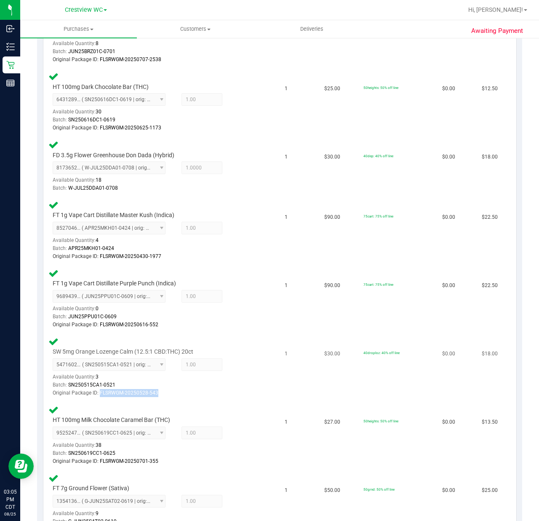
drag, startPoint x: 168, startPoint y: 392, endPoint x: 101, endPoint y: 393, distance: 67.4
click at [101, 393] on div "Original Package ID: FLSRWGM-20250528-543" at bounding box center [155, 393] width 204 height 8
drag, startPoint x: 166, startPoint y: 457, endPoint x: 99, endPoint y: 457, distance: 66.1
click at [99, 457] on div "Original Package ID: FLSRWGM-20250701-355" at bounding box center [155, 461] width 204 height 8
copy span "FLSRWGM-20250701-355"
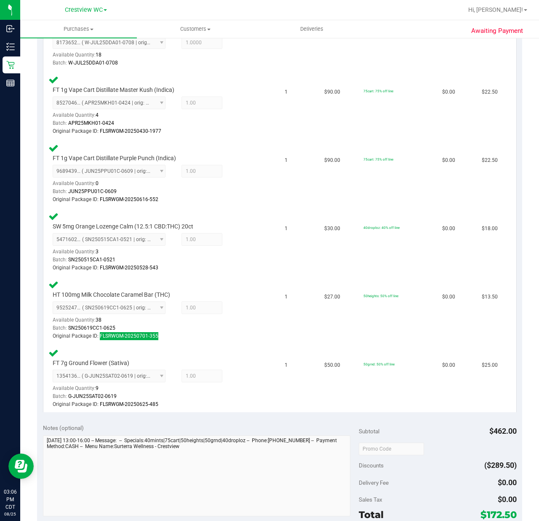
scroll to position [507, 0]
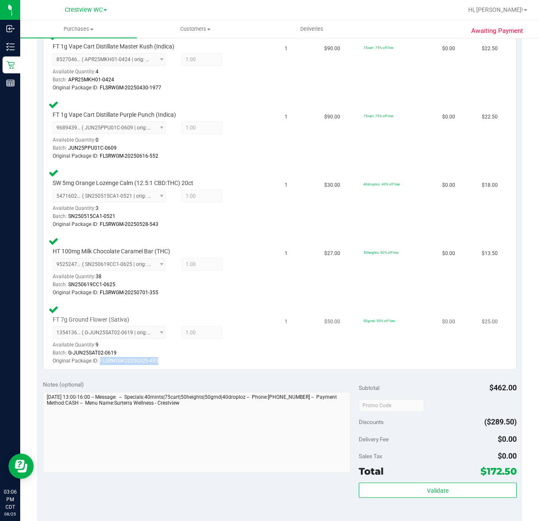
drag, startPoint x: 164, startPoint y: 361, endPoint x: 101, endPoint y: 361, distance: 62.8
click at [101, 361] on div "Original Package ID: FLSRWGM-20250625-485" at bounding box center [155, 361] width 204 height 8
copy span "FLSRWGM-20250625-485"
click at [413, 488] on button "Validate" at bounding box center [438, 489] width 158 height 15
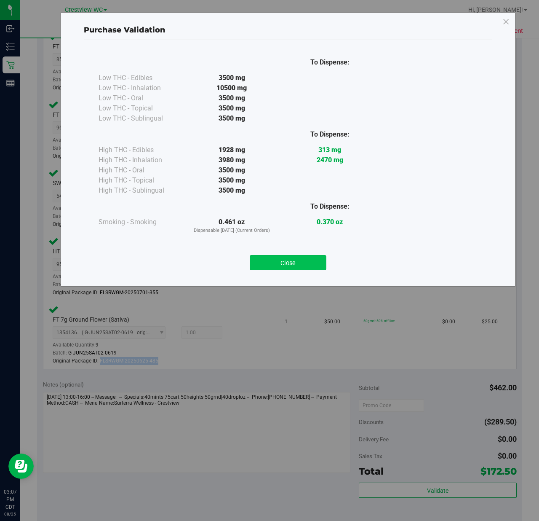
click at [270, 262] on button "Close" at bounding box center [288, 262] width 77 height 15
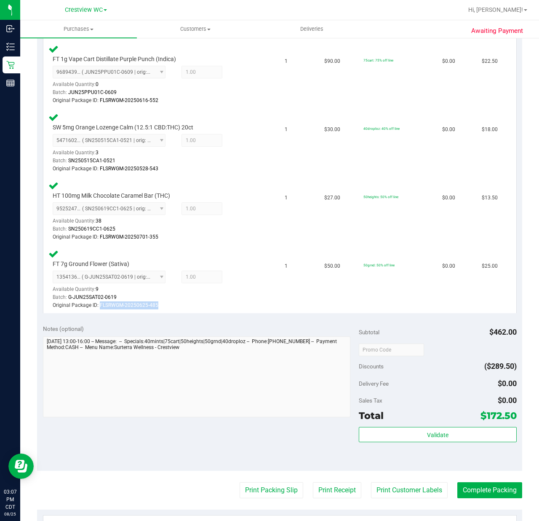
scroll to position [732, 0]
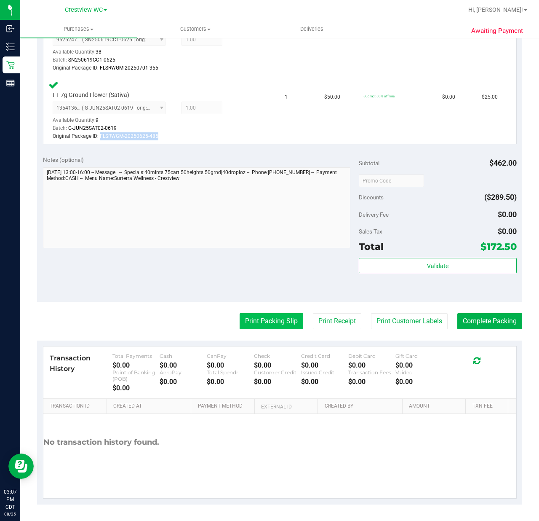
click at [265, 321] on button "Print Packing Slip" at bounding box center [272, 321] width 64 height 16
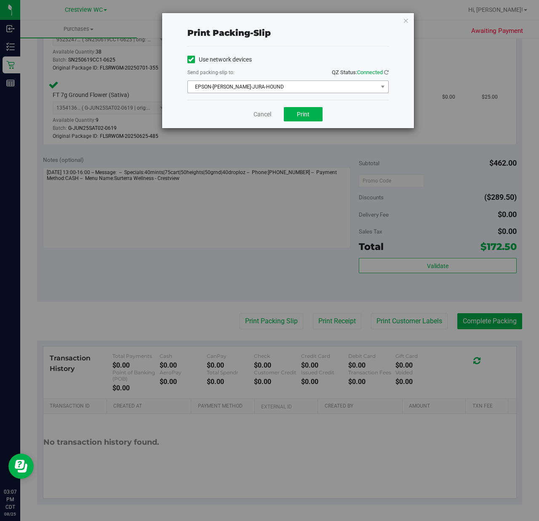
click at [263, 82] on span "EPSON-[PERSON_NAME]-JURA-HOUND" at bounding box center [283, 87] width 190 height 12
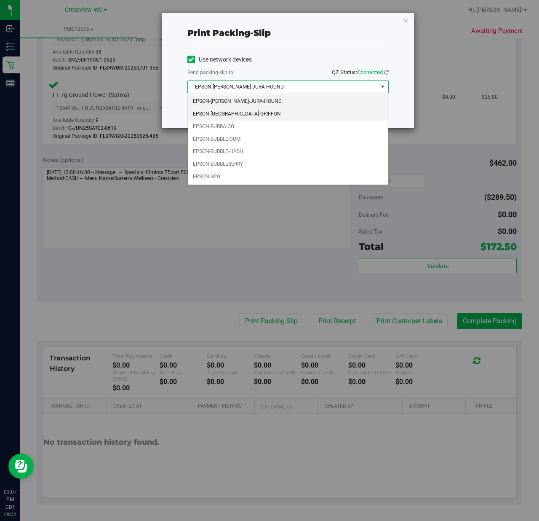
click at [245, 120] on li "EPSON-[GEOGRAPHIC_DATA]-GRIFFON" at bounding box center [288, 114] width 200 height 13
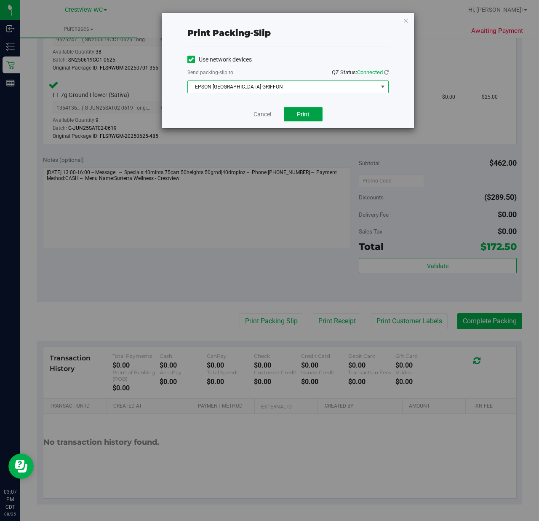
click at [289, 117] on button "Print" at bounding box center [303, 114] width 39 height 14
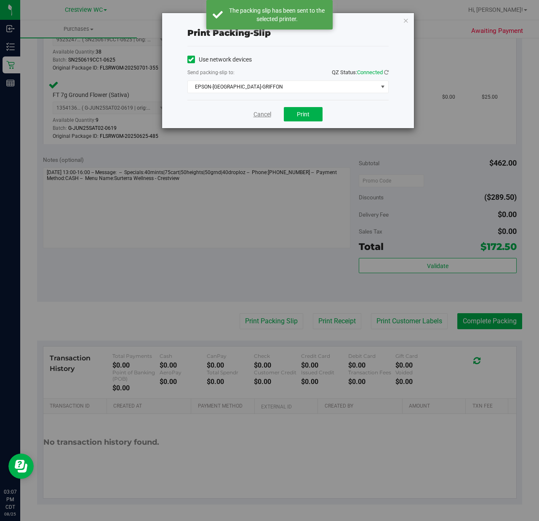
click at [268, 115] on link "Cancel" at bounding box center [263, 114] width 18 height 9
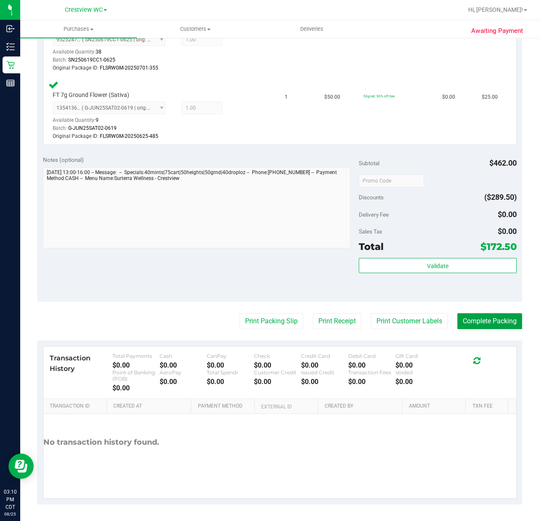
click at [484, 313] on button "Complete Packing" at bounding box center [489, 321] width 65 height 16
